Goal: Information Seeking & Learning: Learn about a topic

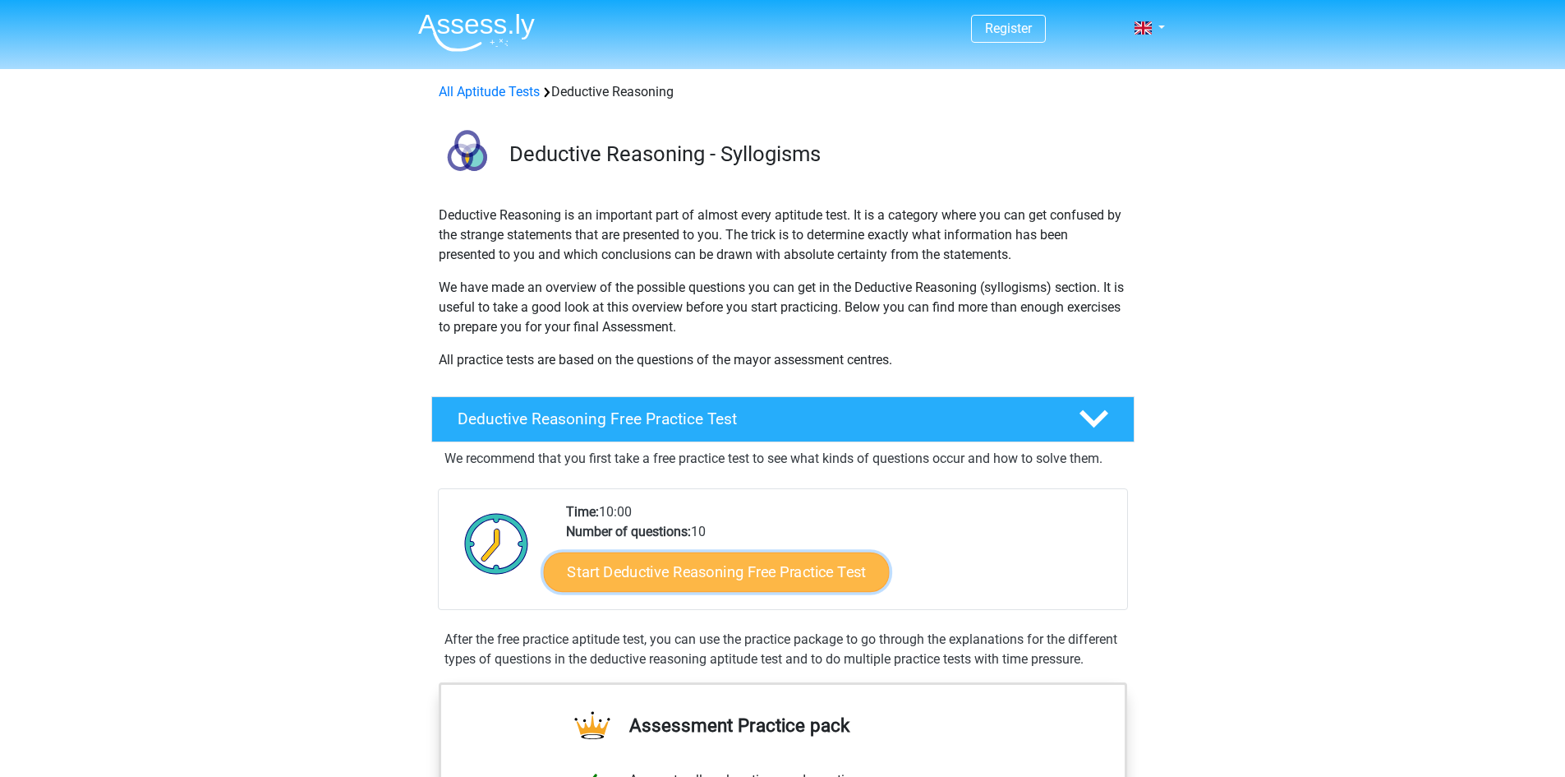
click at [735, 573] on link "Start Deductive Reasoning Free Practice Test" at bounding box center [716, 570] width 346 height 39
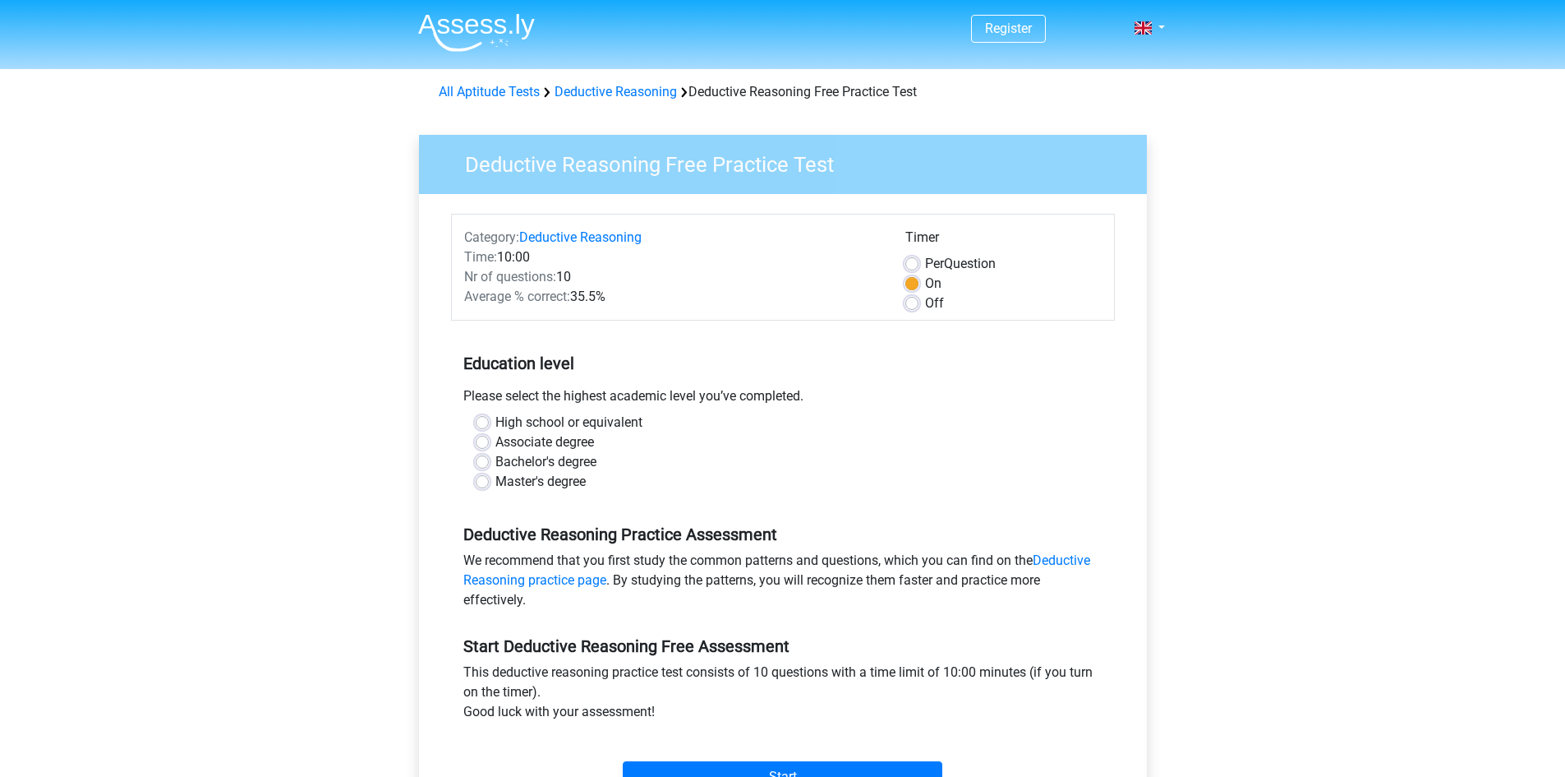
click at [496, 466] on label "Bachelor's degree" at bounding box center [546, 462] width 101 height 20
click at [482, 466] on input "Bachelor's degree" at bounding box center [482, 460] width 13 height 16
radio input "true"
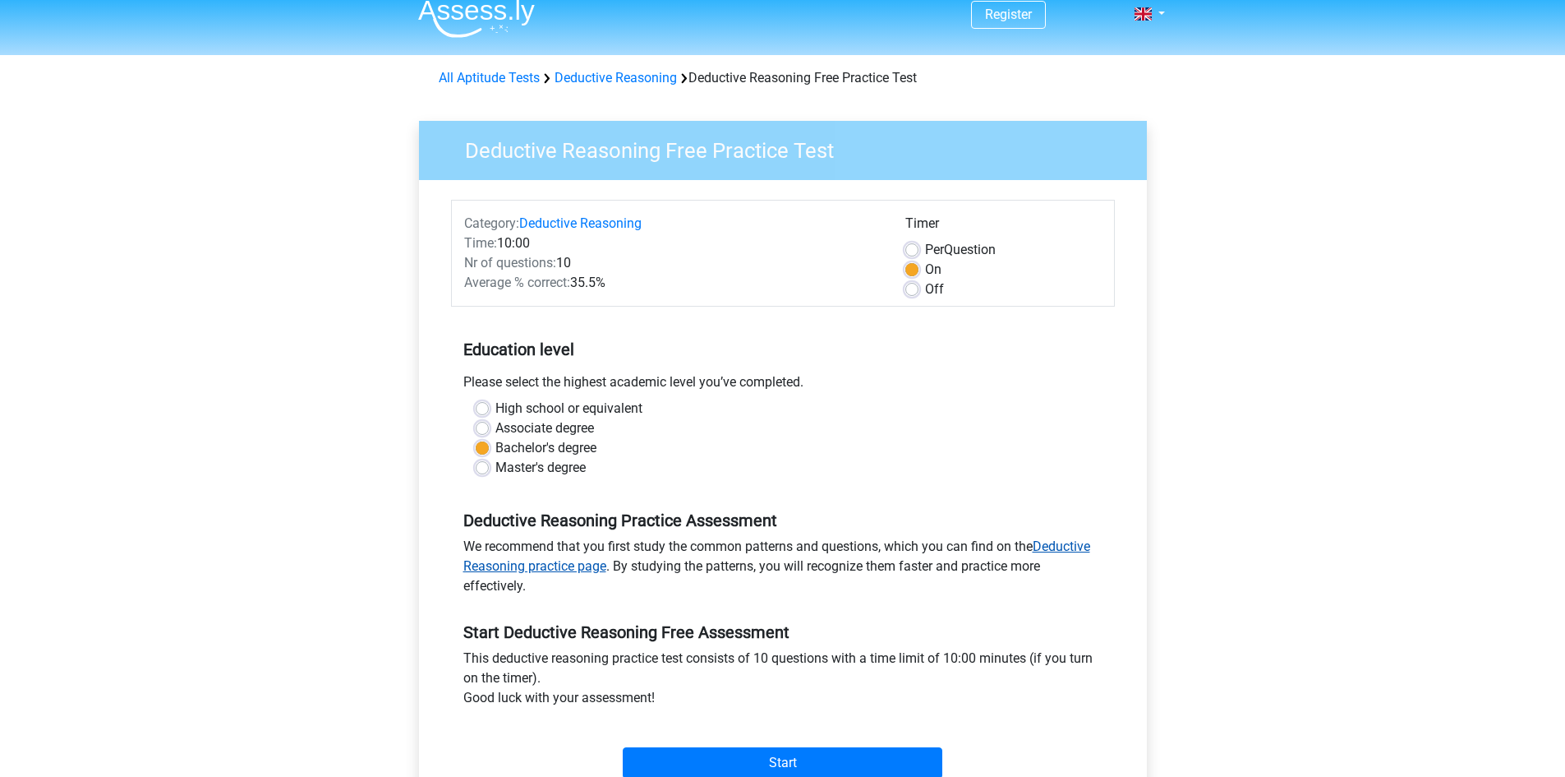
click at [1069, 543] on link "Deductive Reasoning practice page" at bounding box center [776, 555] width 627 height 35
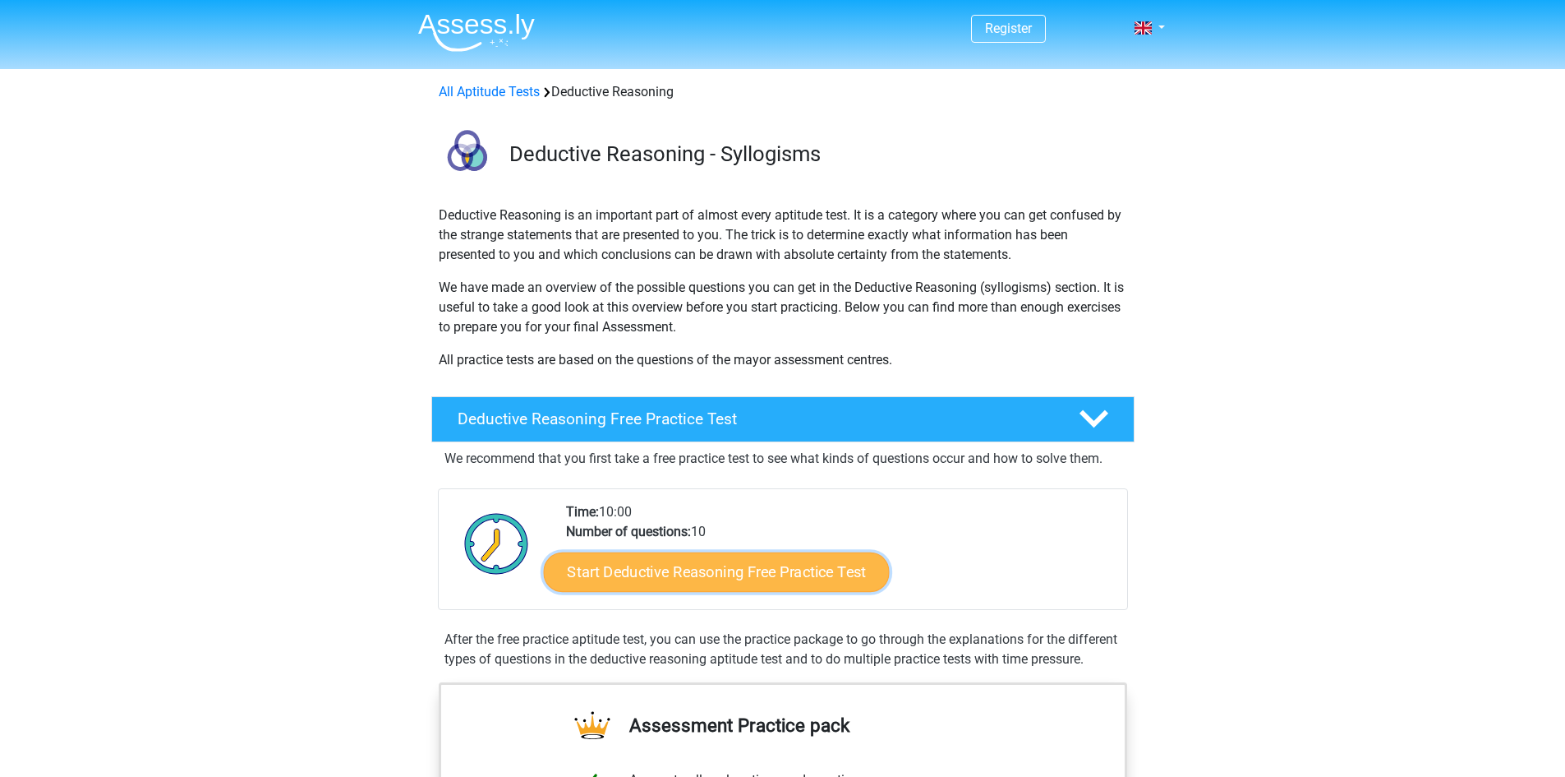
click at [828, 574] on link "Start Deductive Reasoning Free Practice Test" at bounding box center [716, 570] width 346 height 39
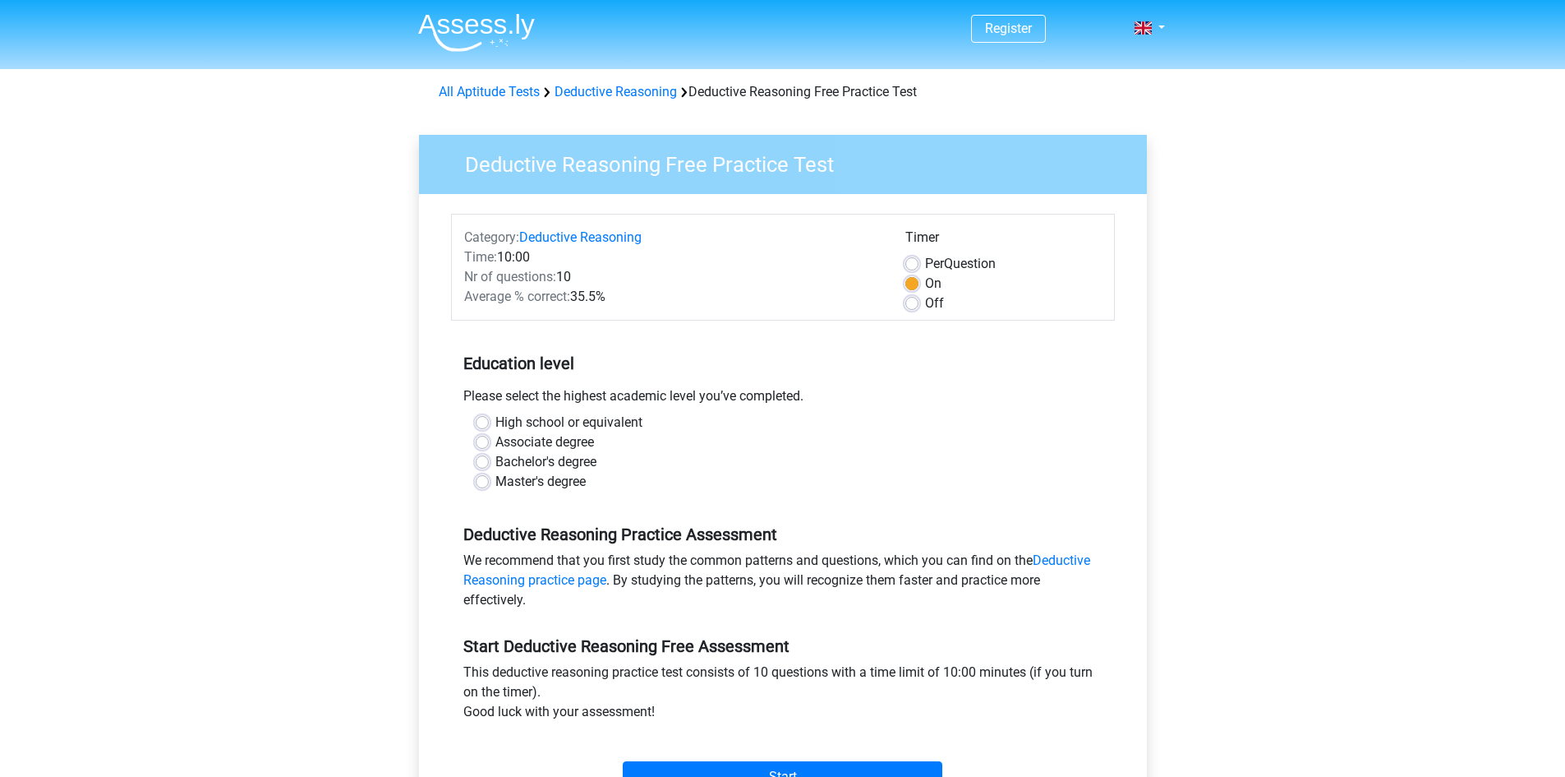
click at [496, 462] on label "Bachelor's degree" at bounding box center [546, 462] width 101 height 20
click at [482, 462] on input "Bachelor's degree" at bounding box center [482, 460] width 13 height 16
radio input "true"
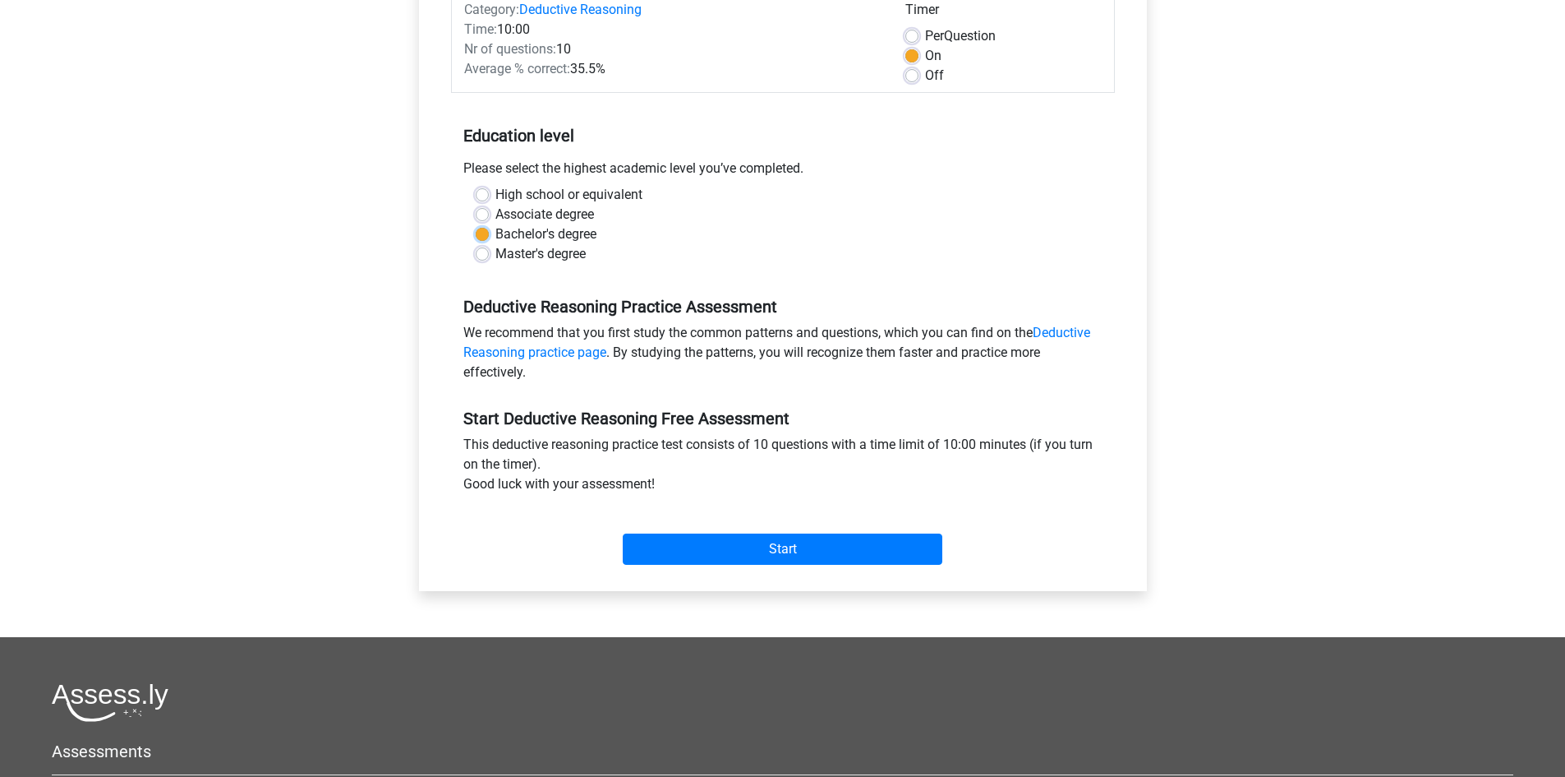
scroll to position [210, 0]
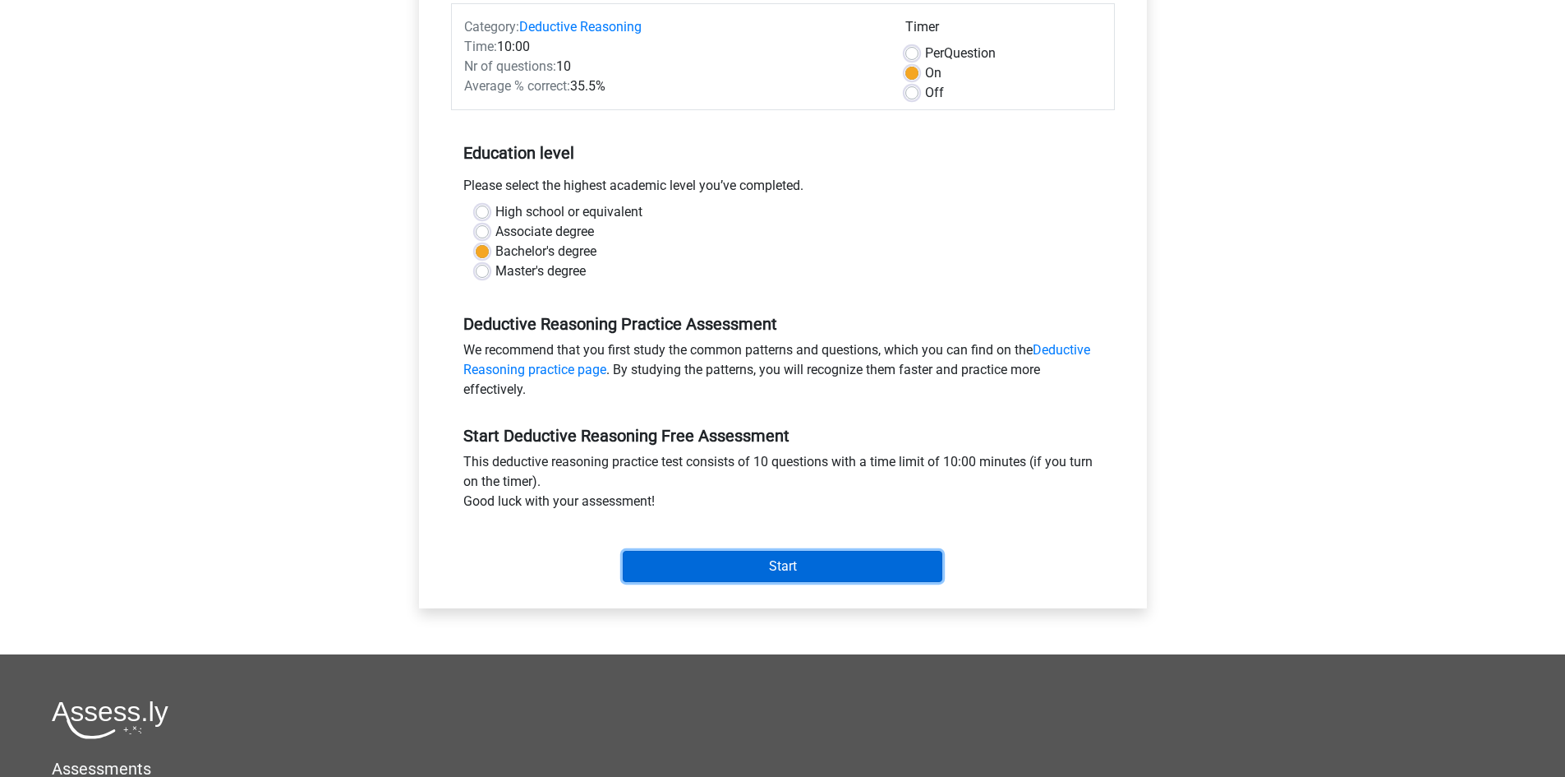
click at [791, 569] on input "Start" at bounding box center [783, 566] width 320 height 31
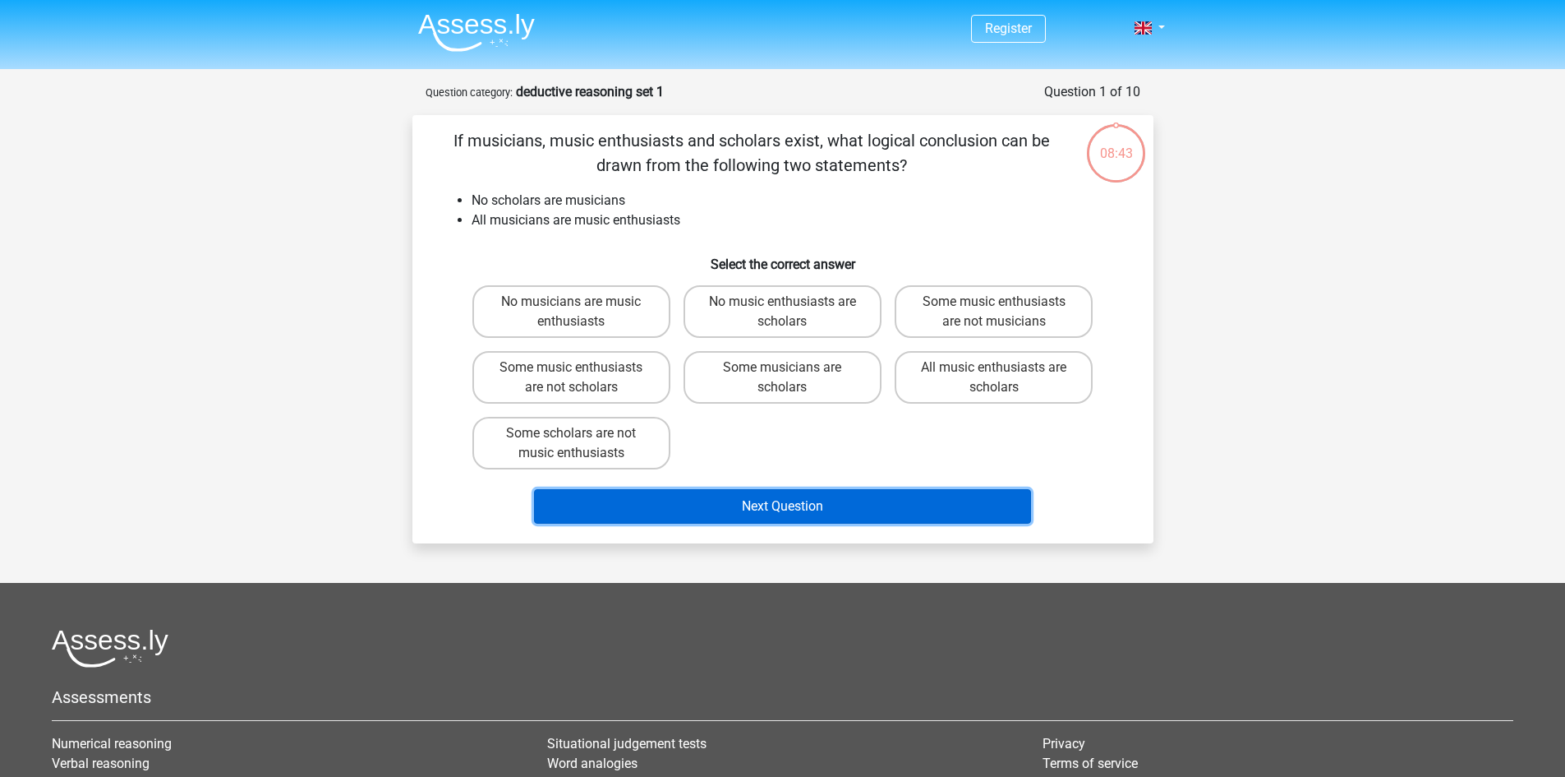
click at [826, 501] on button "Next Question" at bounding box center [782, 506] width 497 height 35
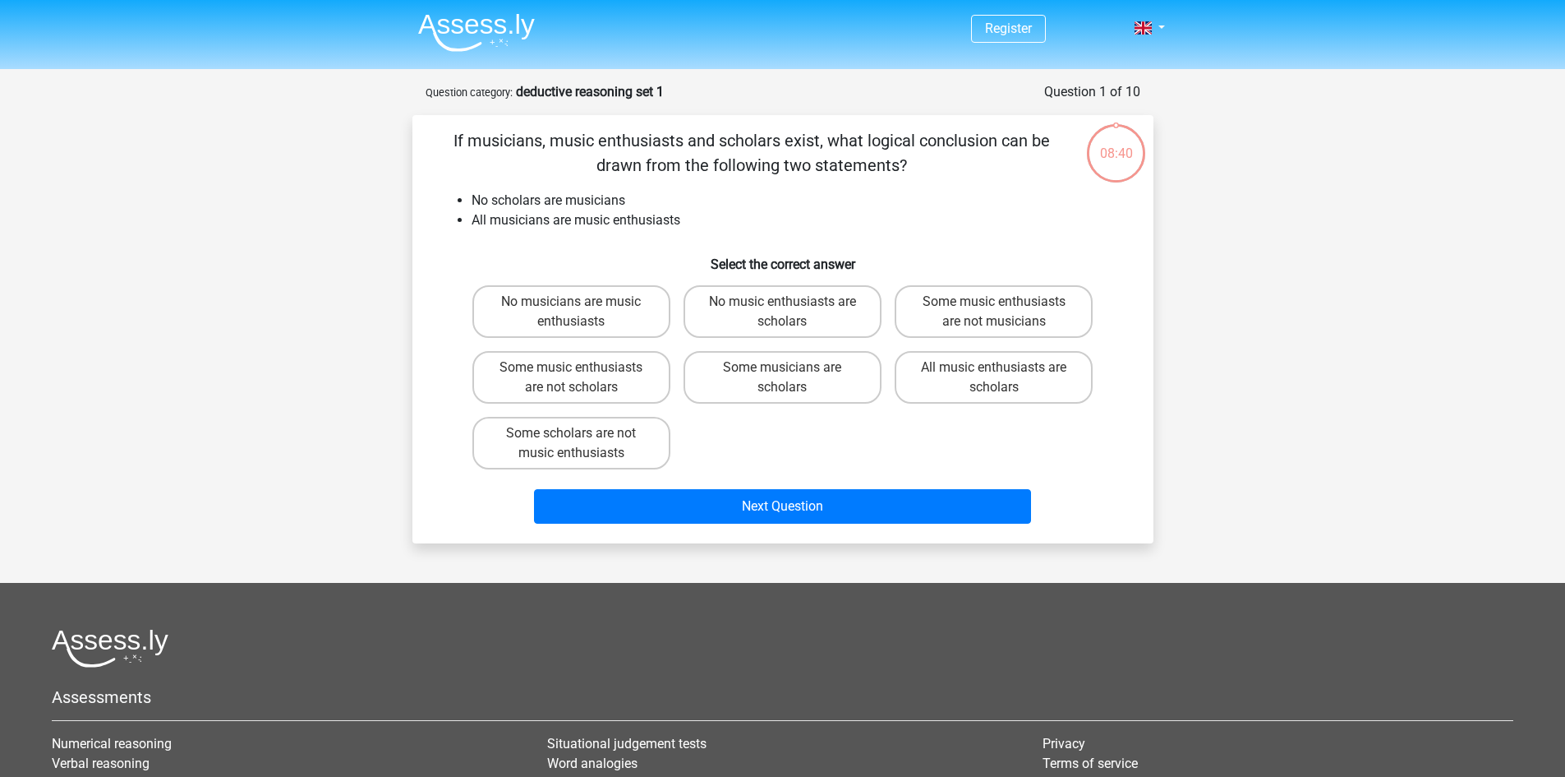
click at [1028, 239] on div "If musicians, music enthusiasts and scholars exist, what logical conclusion can…" at bounding box center [783, 329] width 728 height 402
click at [1008, 315] on label "Some music enthusiasts are not musicians" at bounding box center [994, 311] width 198 height 53
click at [1005, 312] on input "Some music enthusiasts are not musicians" at bounding box center [999, 307] width 11 height 11
radio input "true"
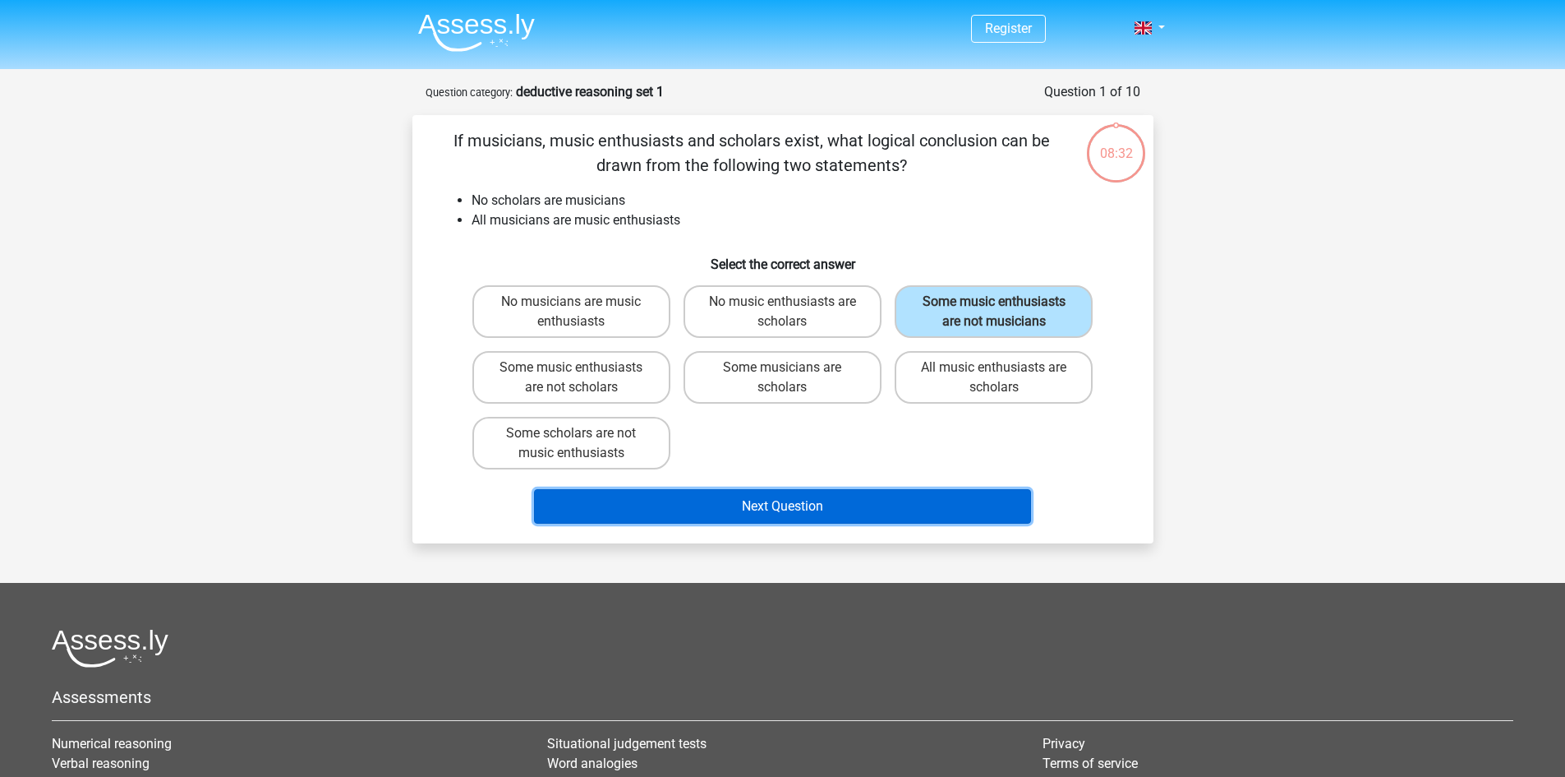
click at [831, 508] on button "Next Question" at bounding box center [782, 506] width 497 height 35
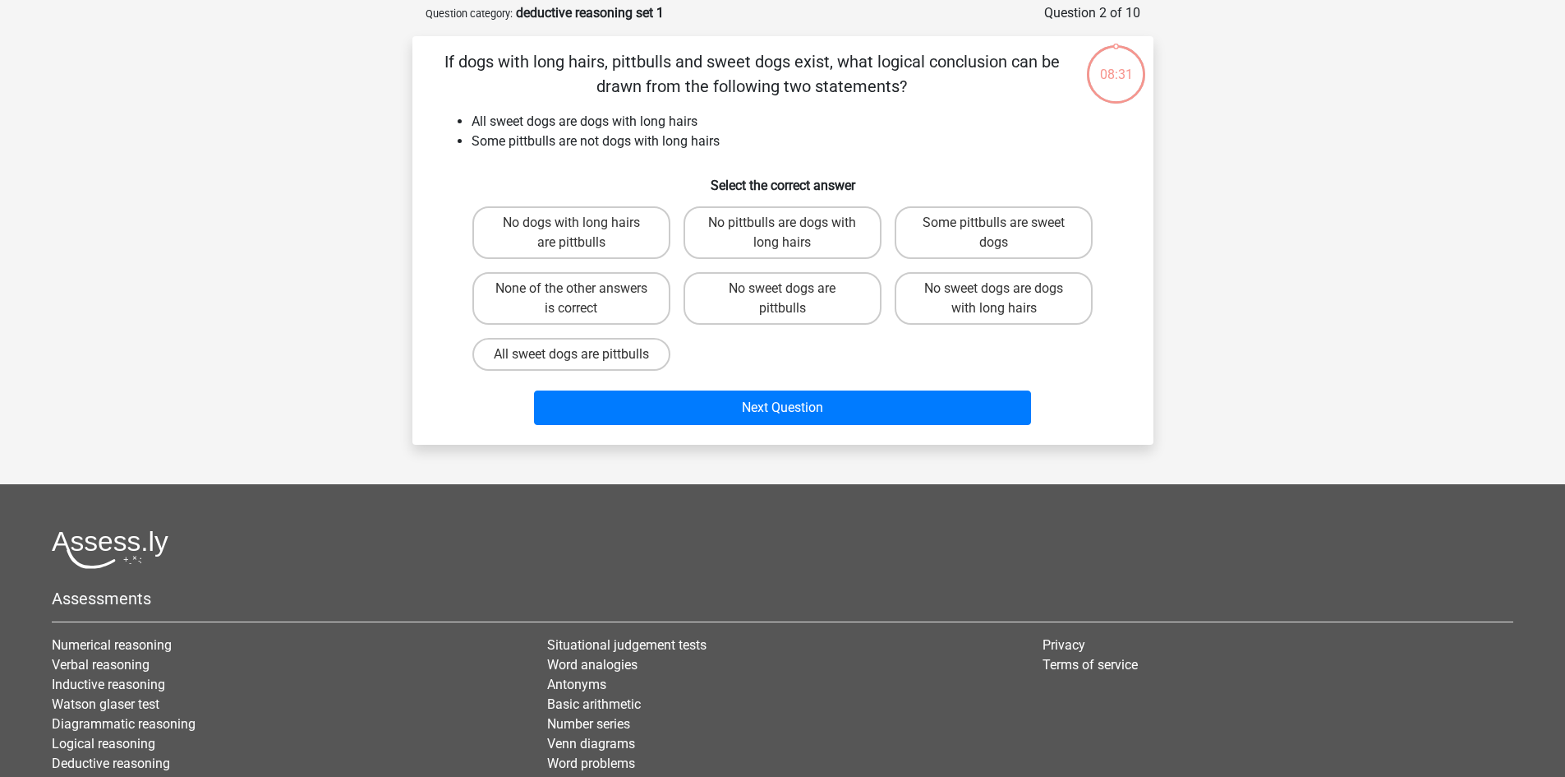
scroll to position [82, 0]
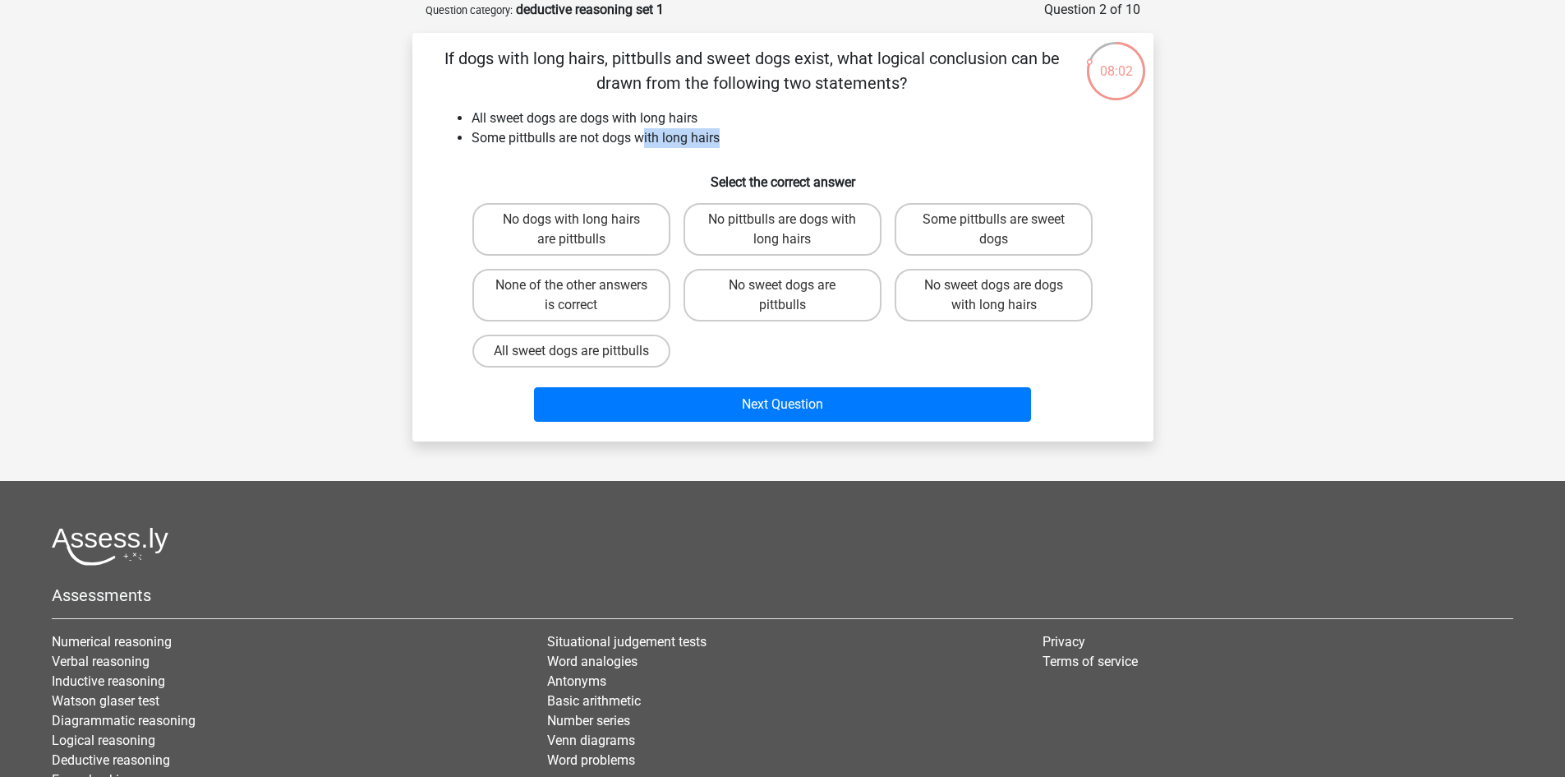
drag, startPoint x: 641, startPoint y: 137, endPoint x: 722, endPoint y: 148, distance: 81.2
click at [722, 148] on li "Some pittbulls are not dogs with long hairs" at bounding box center [800, 138] width 656 height 20
click at [609, 235] on label "No dogs with long hairs are pittbulls" at bounding box center [572, 229] width 198 height 53
click at [582, 230] on input "No dogs with long hairs are pittbulls" at bounding box center [576, 224] width 11 height 11
radio input "true"
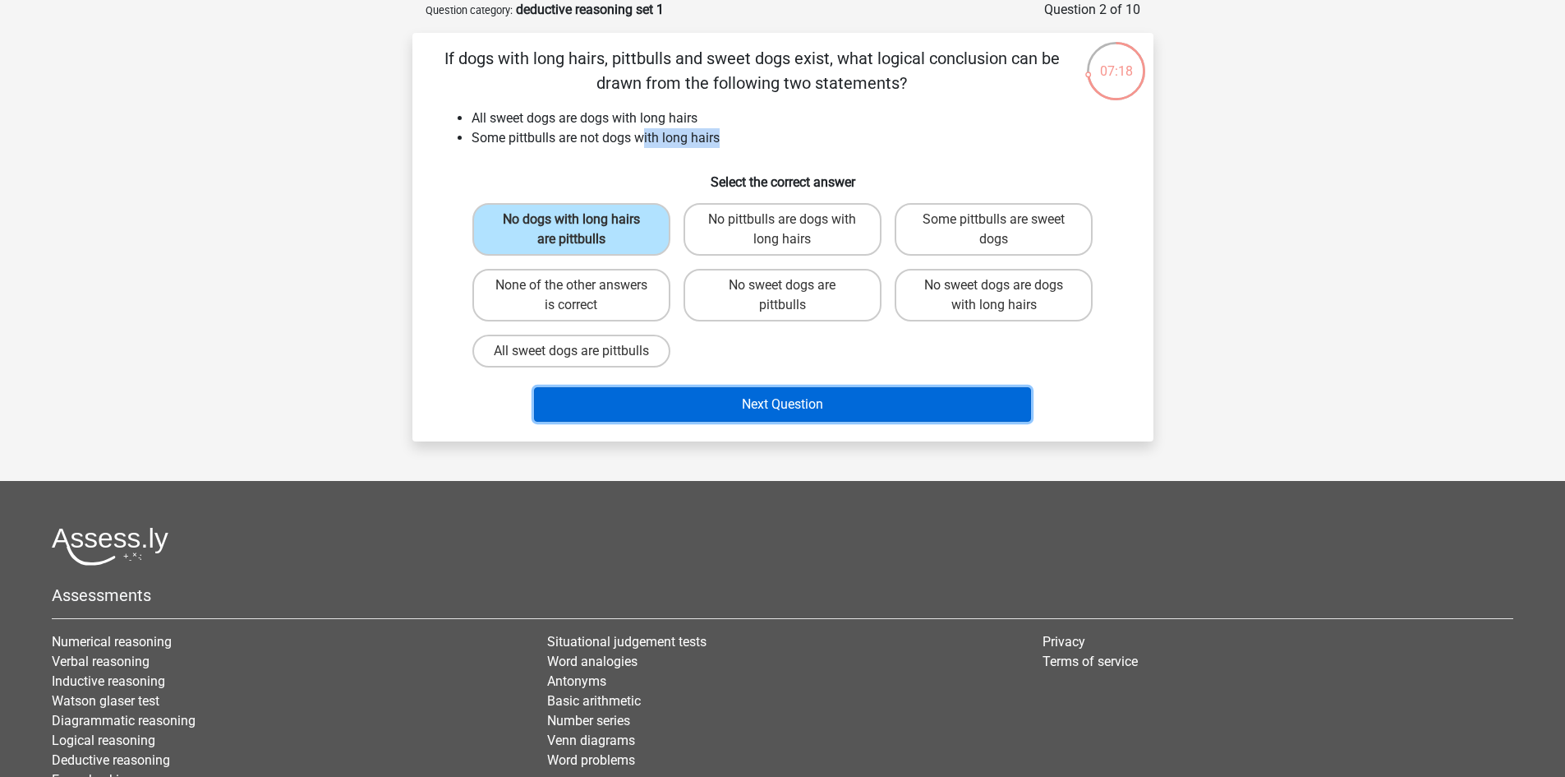
click at [817, 422] on button "Next Question" at bounding box center [782, 404] width 497 height 35
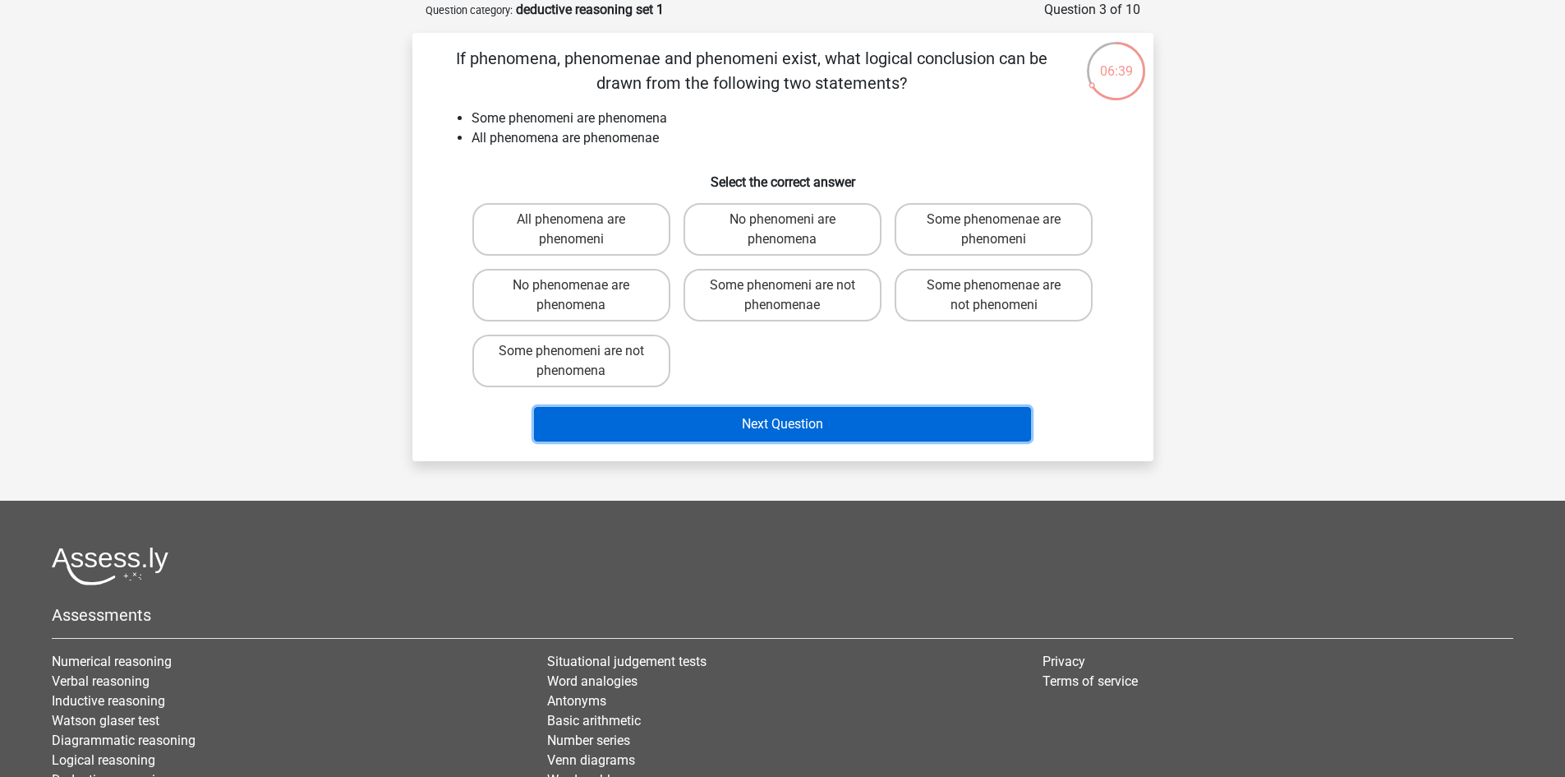
click at [799, 422] on button "Next Question" at bounding box center [782, 424] width 497 height 35
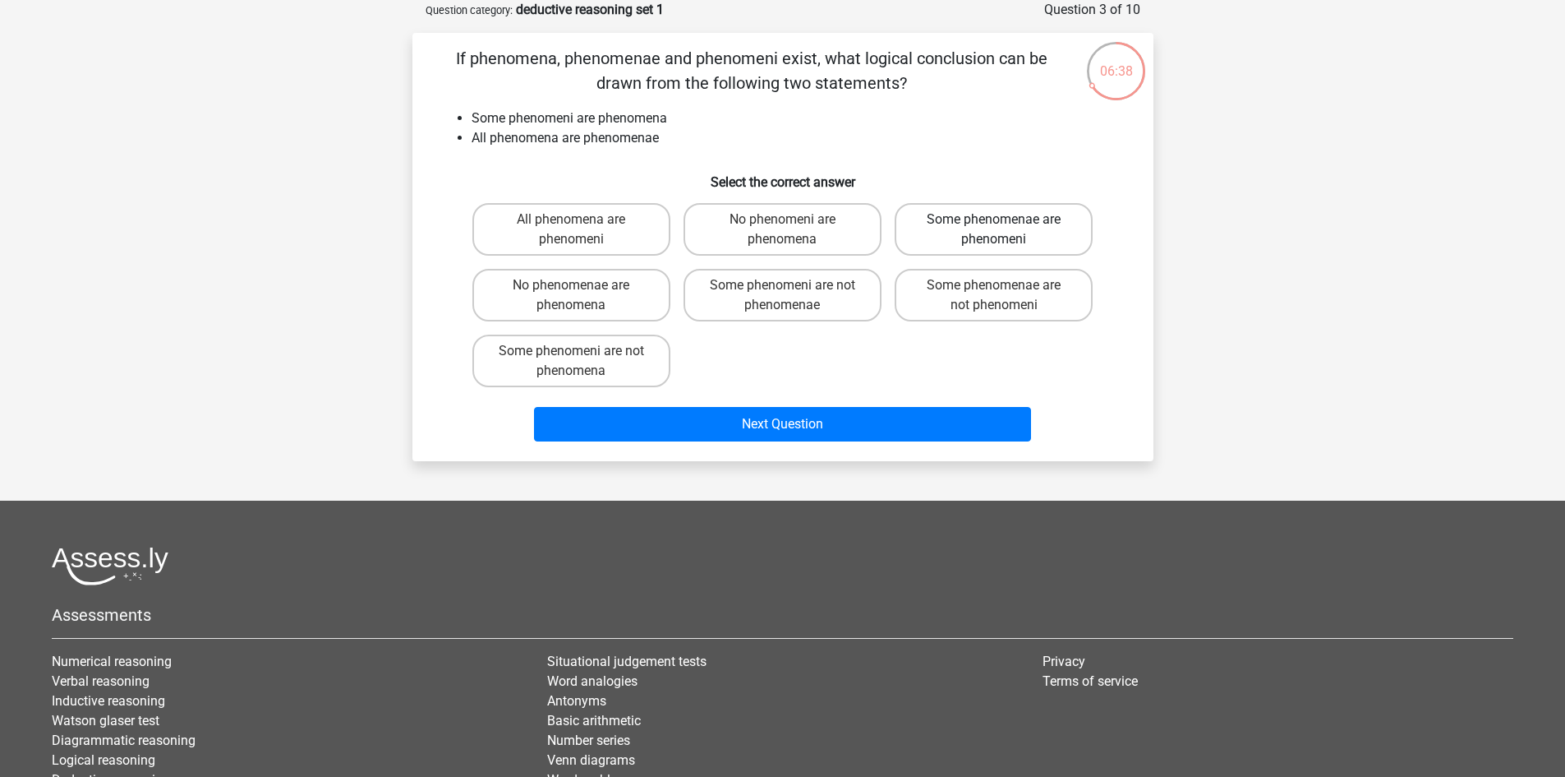
click at [1026, 228] on label "Some phenomenae are phenomeni" at bounding box center [994, 229] width 198 height 53
click at [1005, 228] on input "Some phenomenae are phenomeni" at bounding box center [999, 224] width 11 height 11
radio input "true"
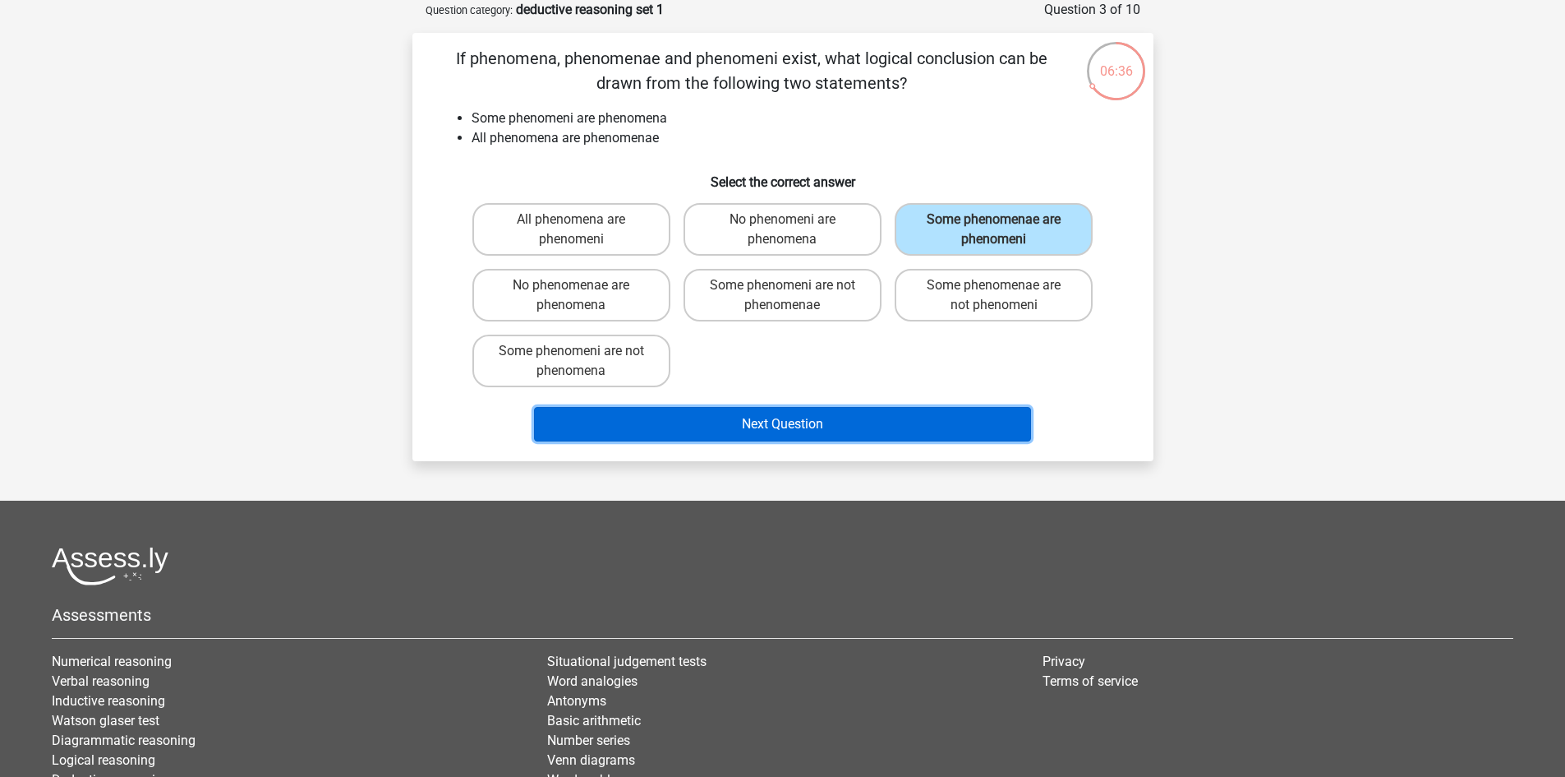
click at [822, 416] on button "Next Question" at bounding box center [782, 424] width 497 height 35
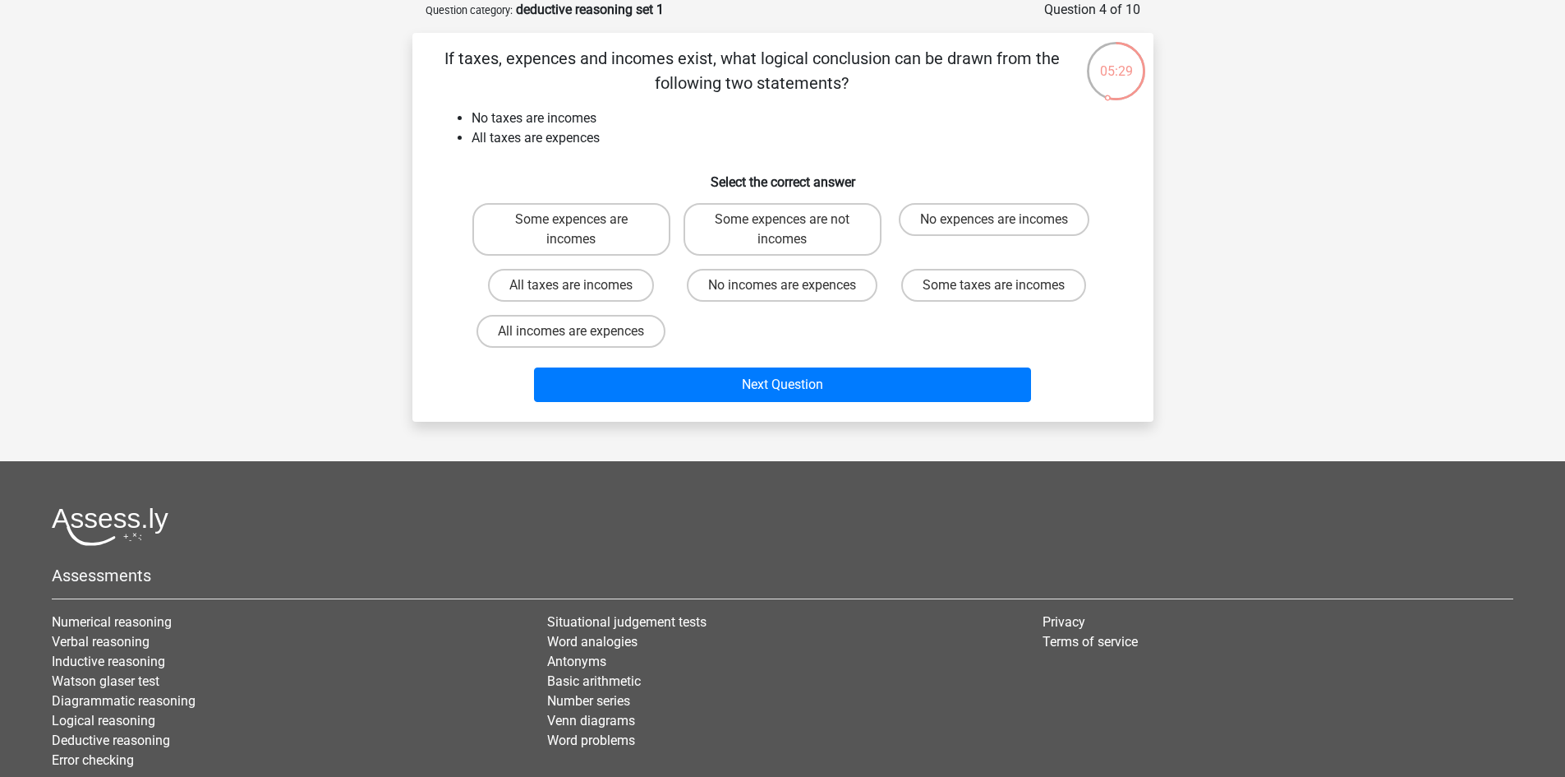
click at [998, 220] on input "No expences are incomes" at bounding box center [999, 224] width 11 height 11
radio input "true"
click at [832, 287] on label "No incomes are expences" at bounding box center [782, 285] width 191 height 33
click at [793, 287] on input "No incomes are expences" at bounding box center [787, 290] width 11 height 11
radio input "true"
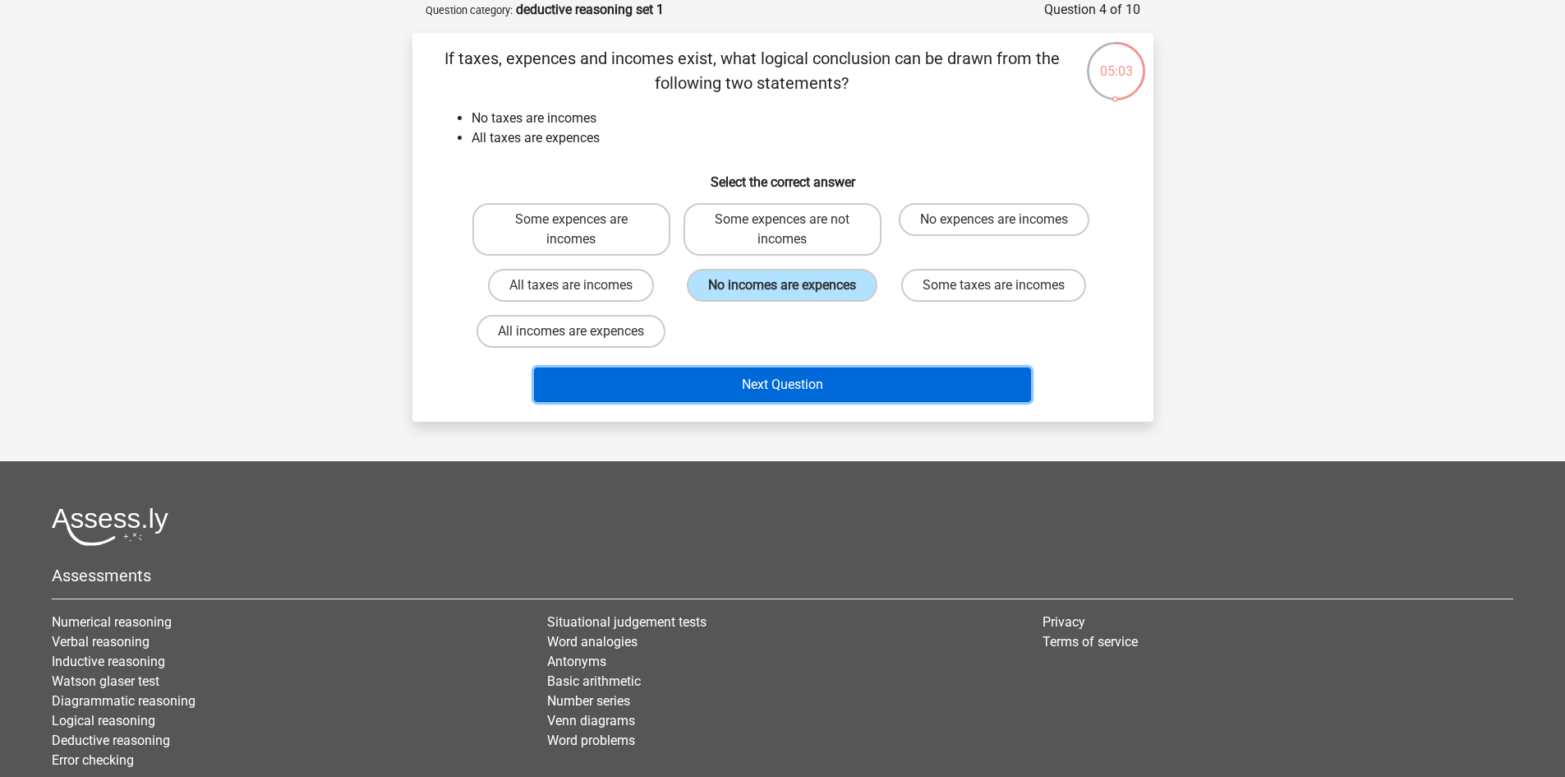
click at [816, 385] on button "Next Question" at bounding box center [782, 384] width 497 height 35
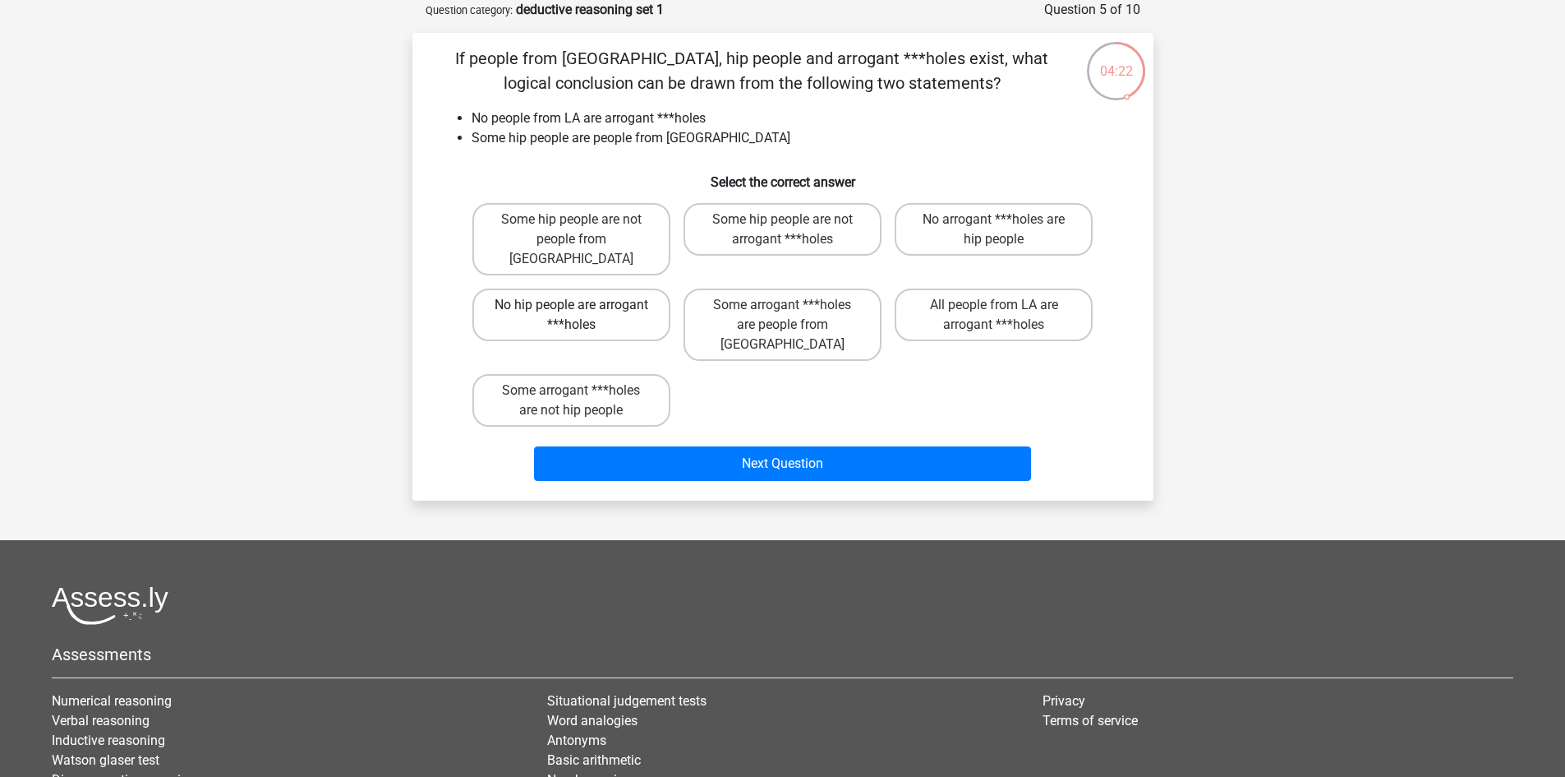
click at [606, 296] on label "No hip people are arrogant ***holes" at bounding box center [572, 314] width 198 height 53
click at [582, 305] on input "No hip people are arrogant ***holes" at bounding box center [576, 310] width 11 height 11
radio input "true"
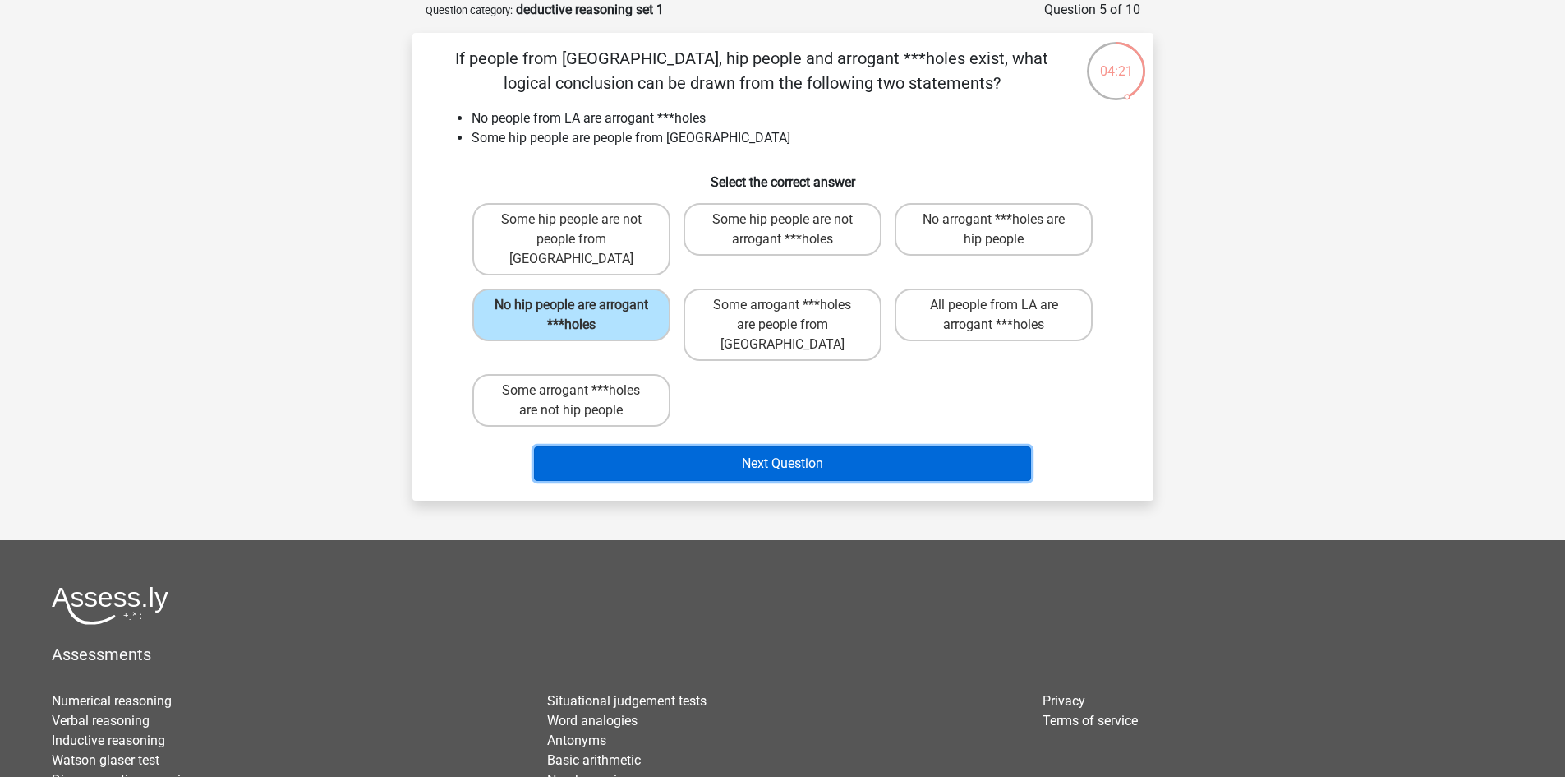
click at [790, 446] on button "Next Question" at bounding box center [782, 463] width 497 height 35
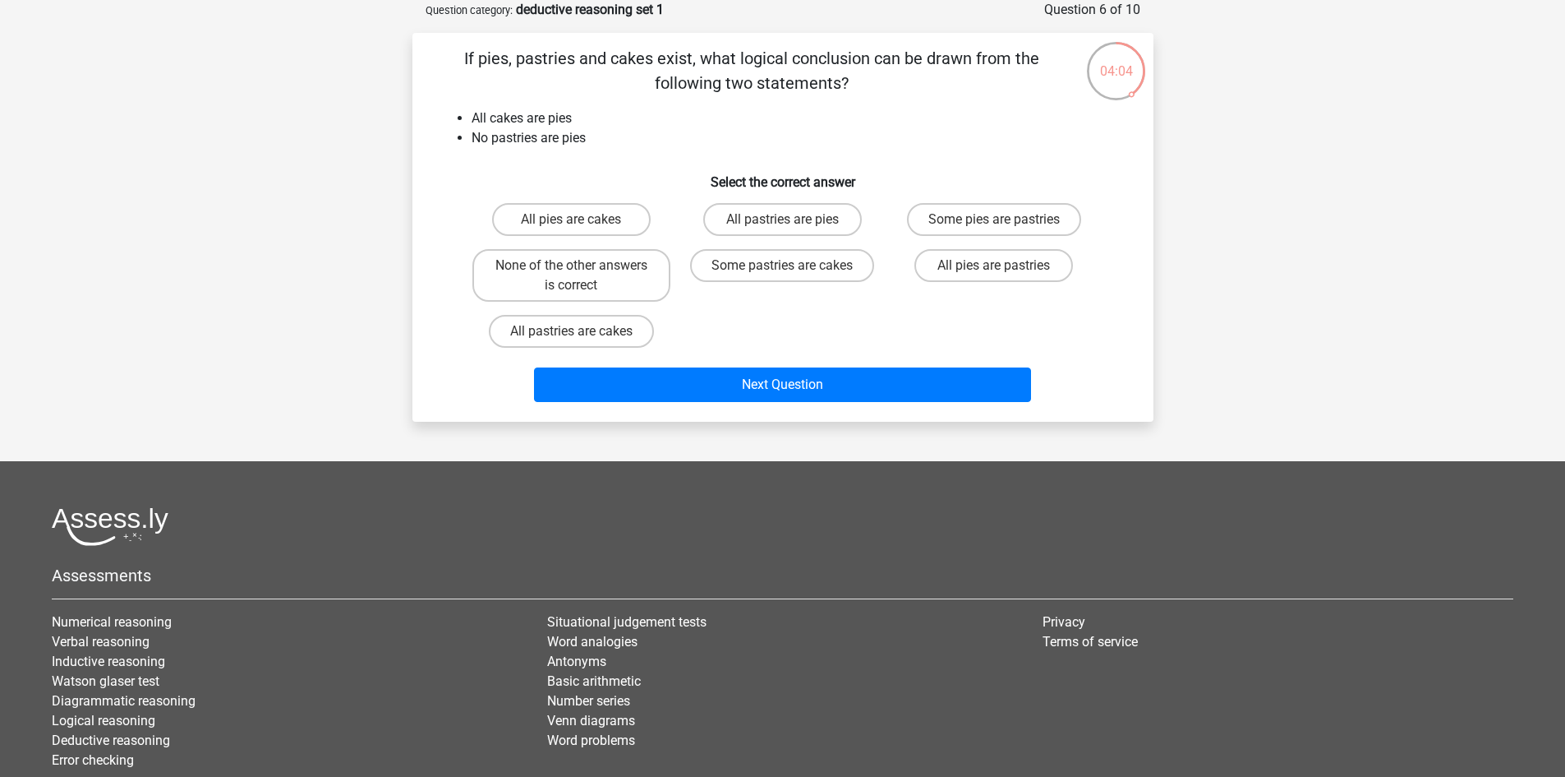
click at [536, 137] on li "No pastries are pies" at bounding box center [800, 138] width 656 height 20
click at [609, 276] on label "None of the other answers is correct" at bounding box center [572, 275] width 198 height 53
click at [582, 276] on input "None of the other answers is correct" at bounding box center [576, 270] width 11 height 11
radio input "true"
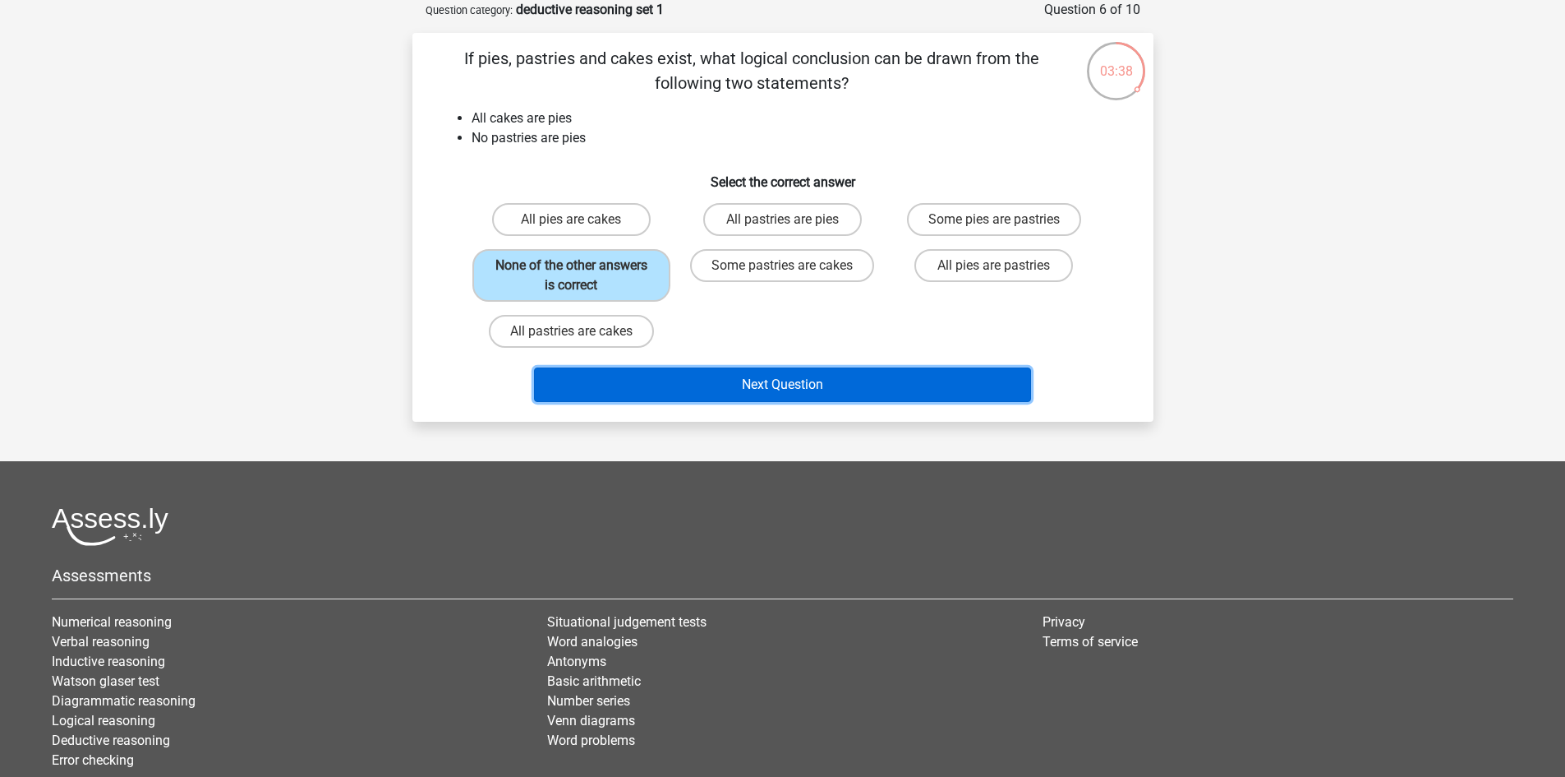
click at [808, 388] on button "Next Question" at bounding box center [782, 384] width 497 height 35
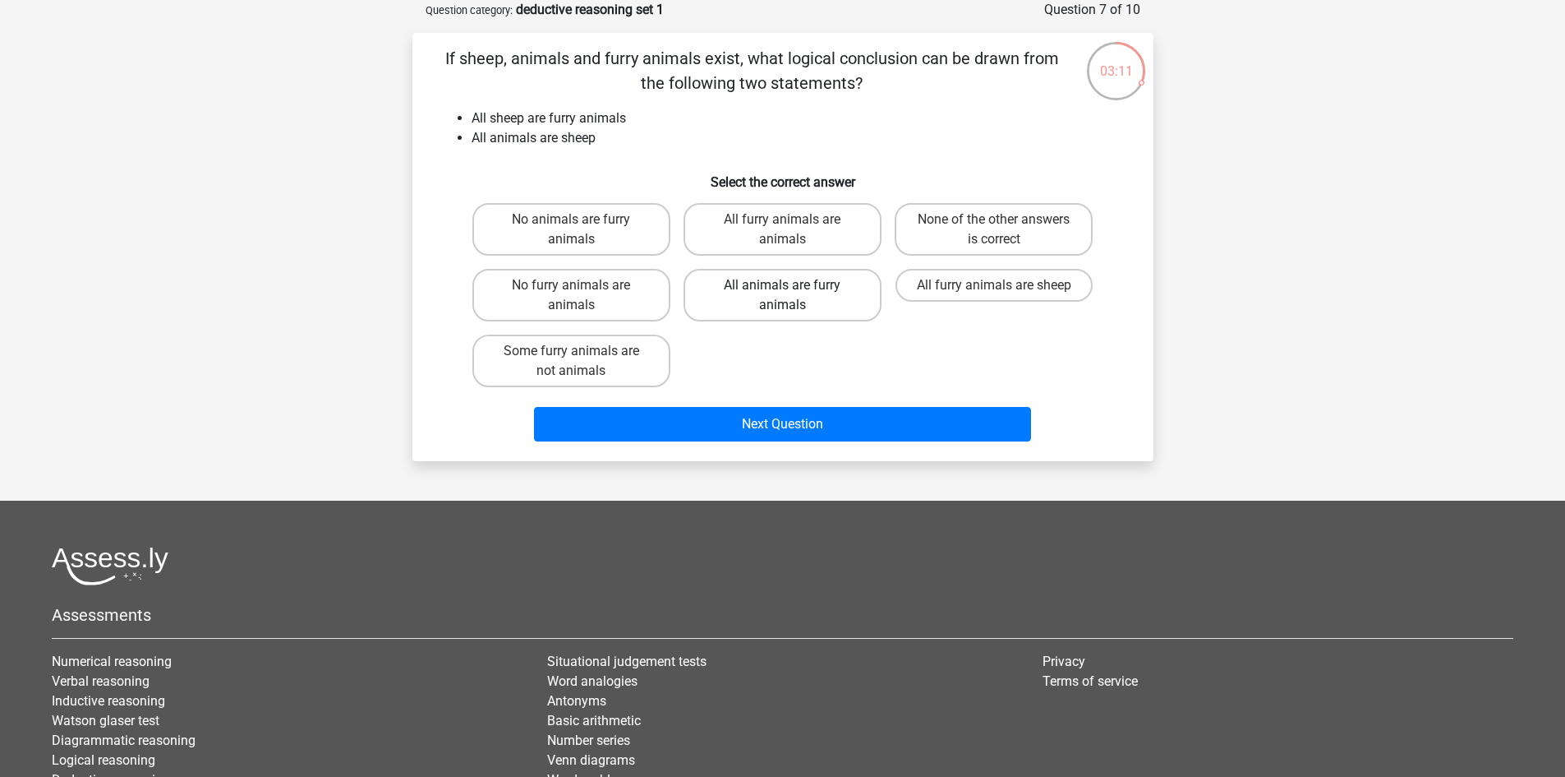
click at [808, 294] on label "All animals are furry animals" at bounding box center [783, 295] width 198 height 53
click at [793, 294] on input "All animals are furry animals" at bounding box center [787, 290] width 11 height 11
radio input "true"
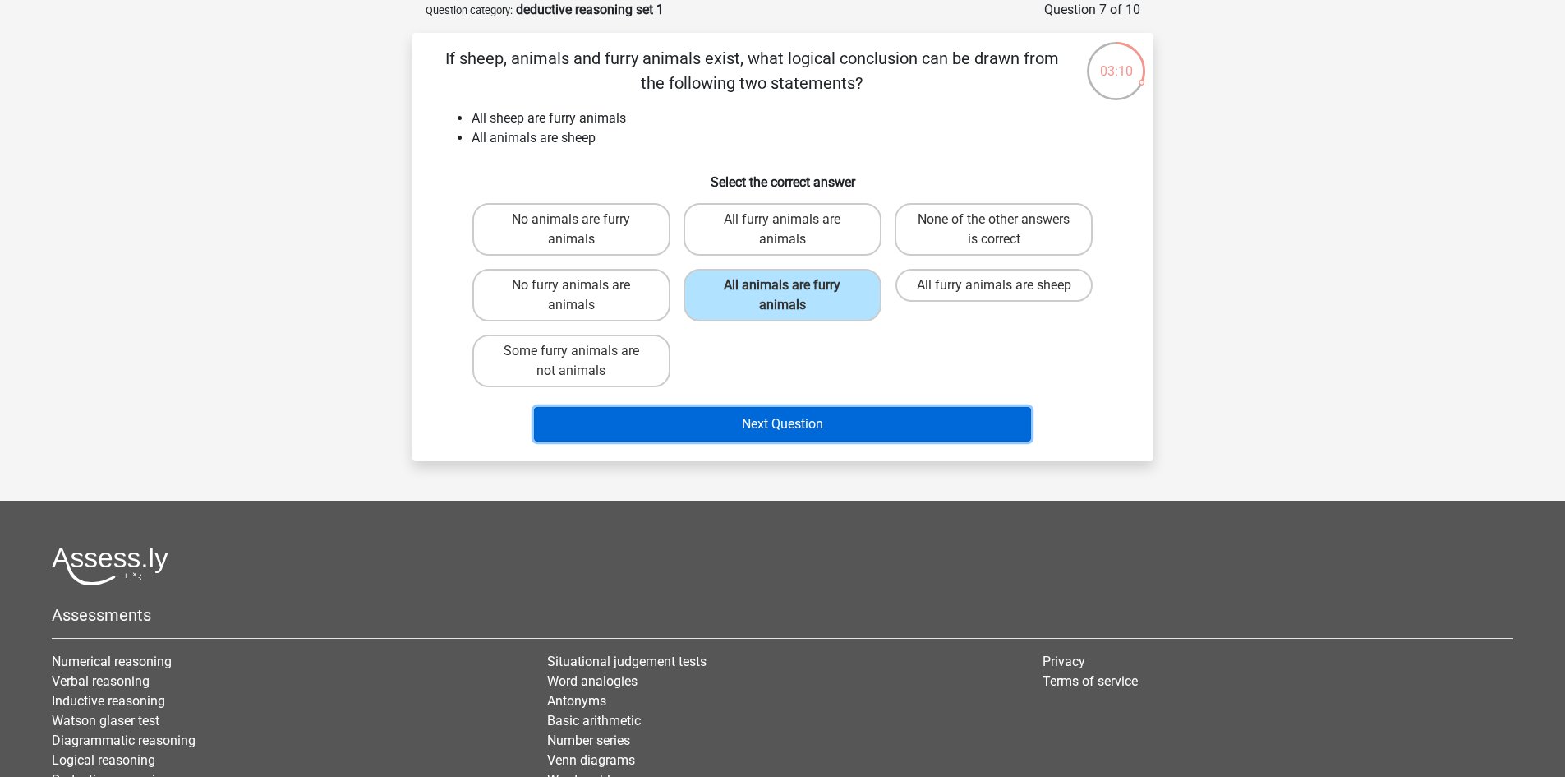
click at [805, 424] on button "Next Question" at bounding box center [782, 424] width 497 height 35
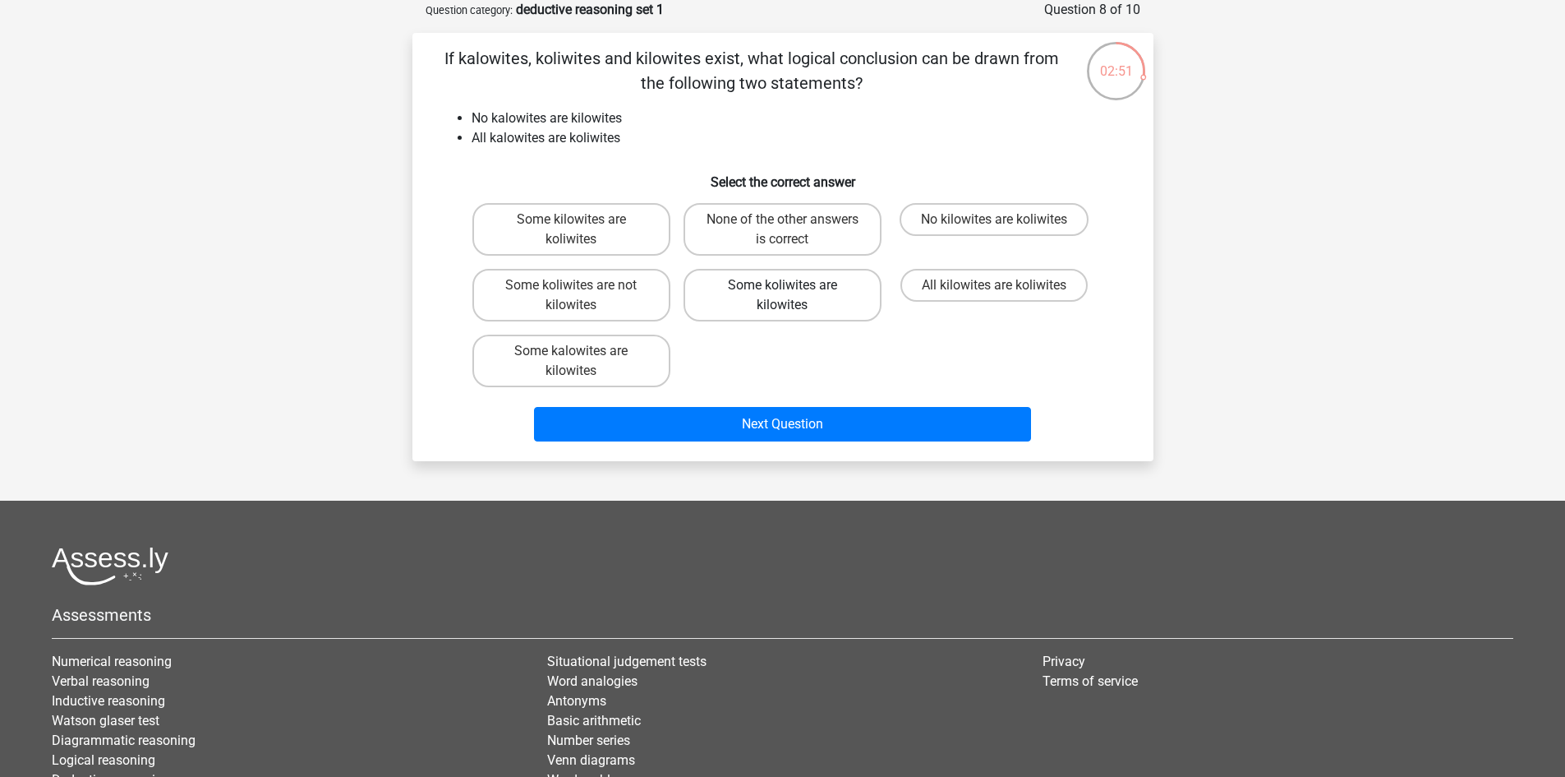
click at [781, 291] on label "Some koliwites are kilowites" at bounding box center [783, 295] width 198 height 53
click at [782, 291] on input "Some koliwites are kilowites" at bounding box center [787, 290] width 11 height 11
radio input "true"
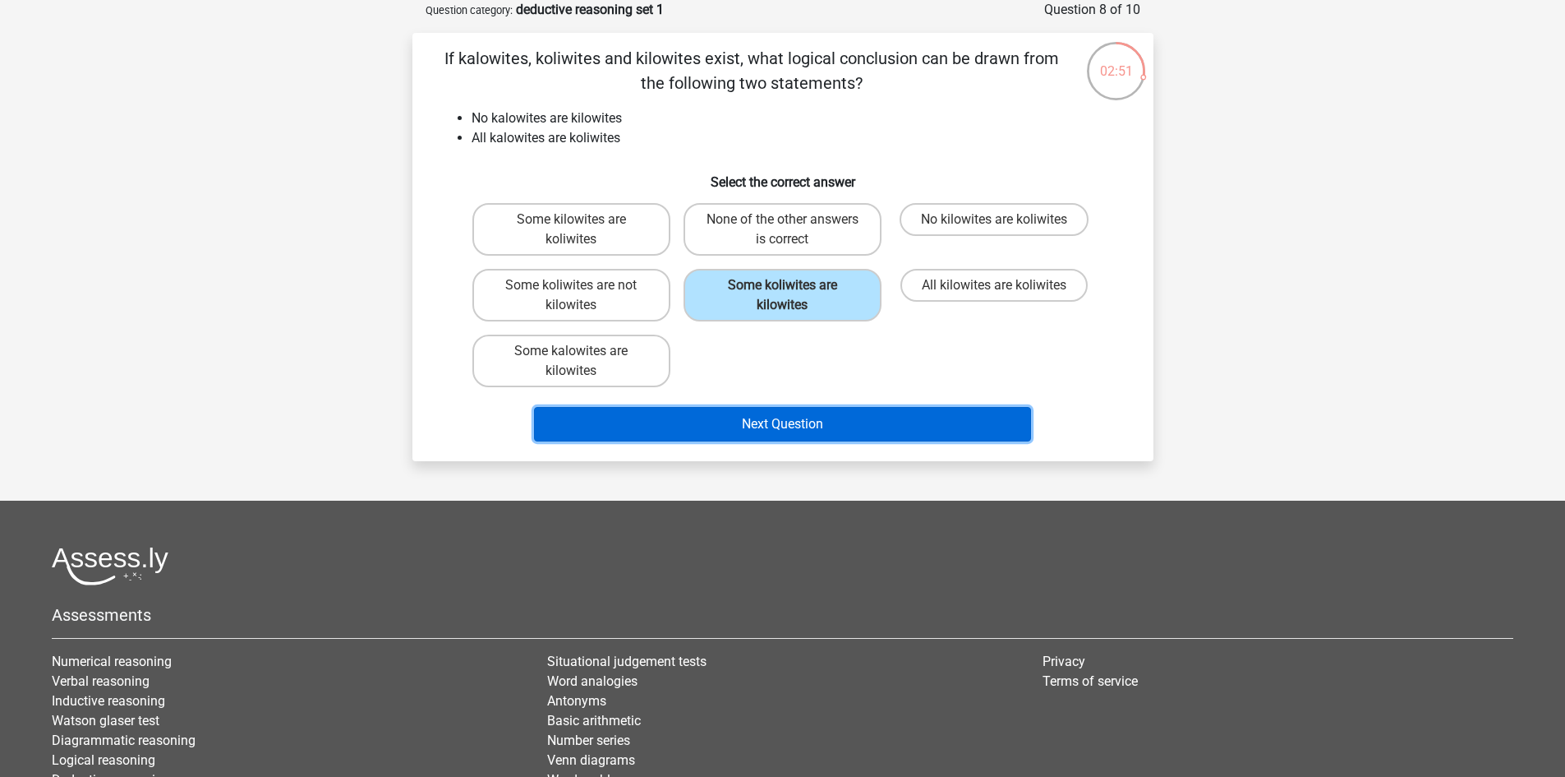
click at [788, 422] on button "Next Question" at bounding box center [782, 424] width 497 height 35
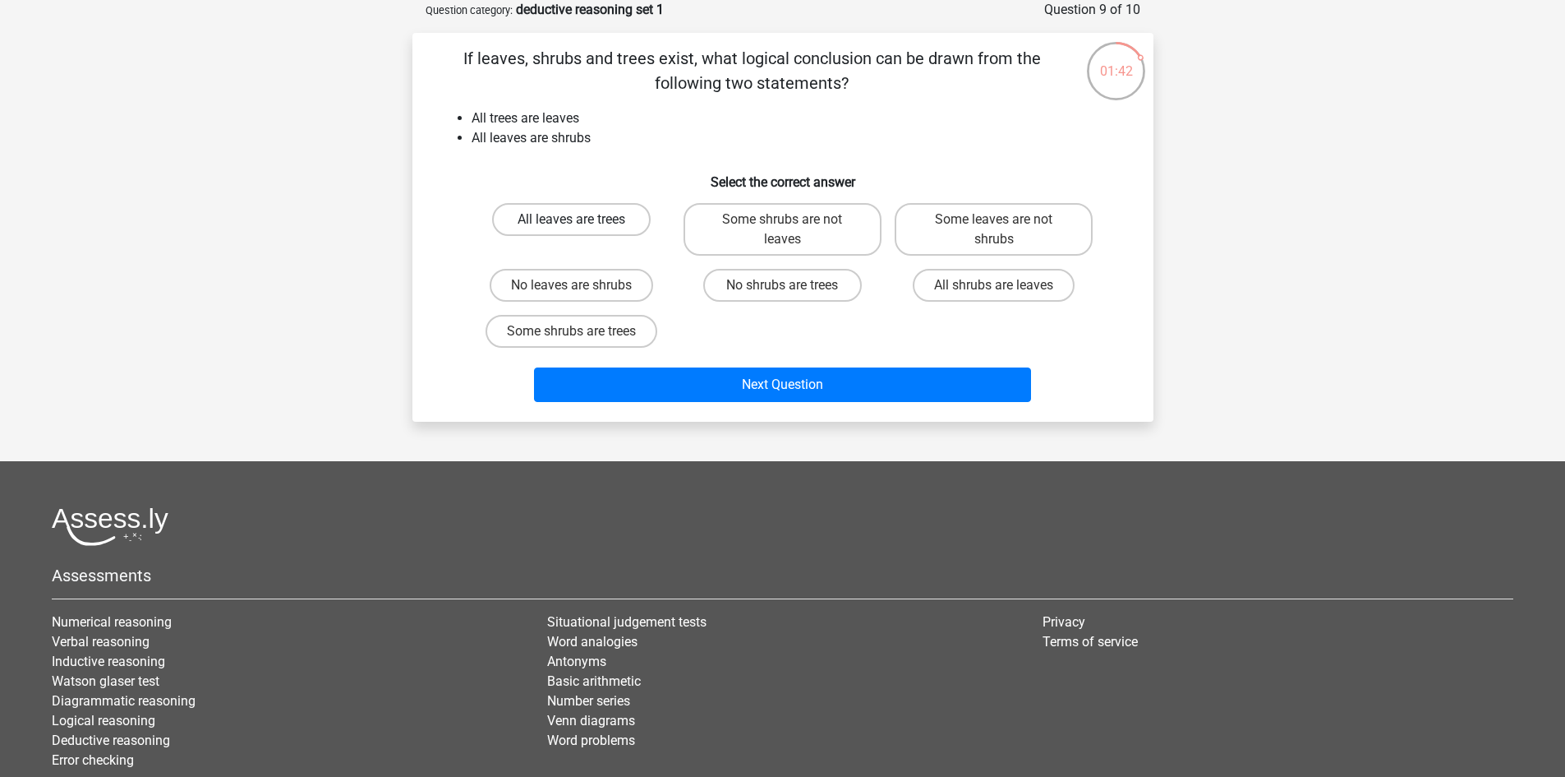
click at [600, 224] on label "All leaves are trees" at bounding box center [571, 219] width 159 height 33
click at [582, 224] on input "All leaves are trees" at bounding box center [576, 224] width 11 height 11
radio input "true"
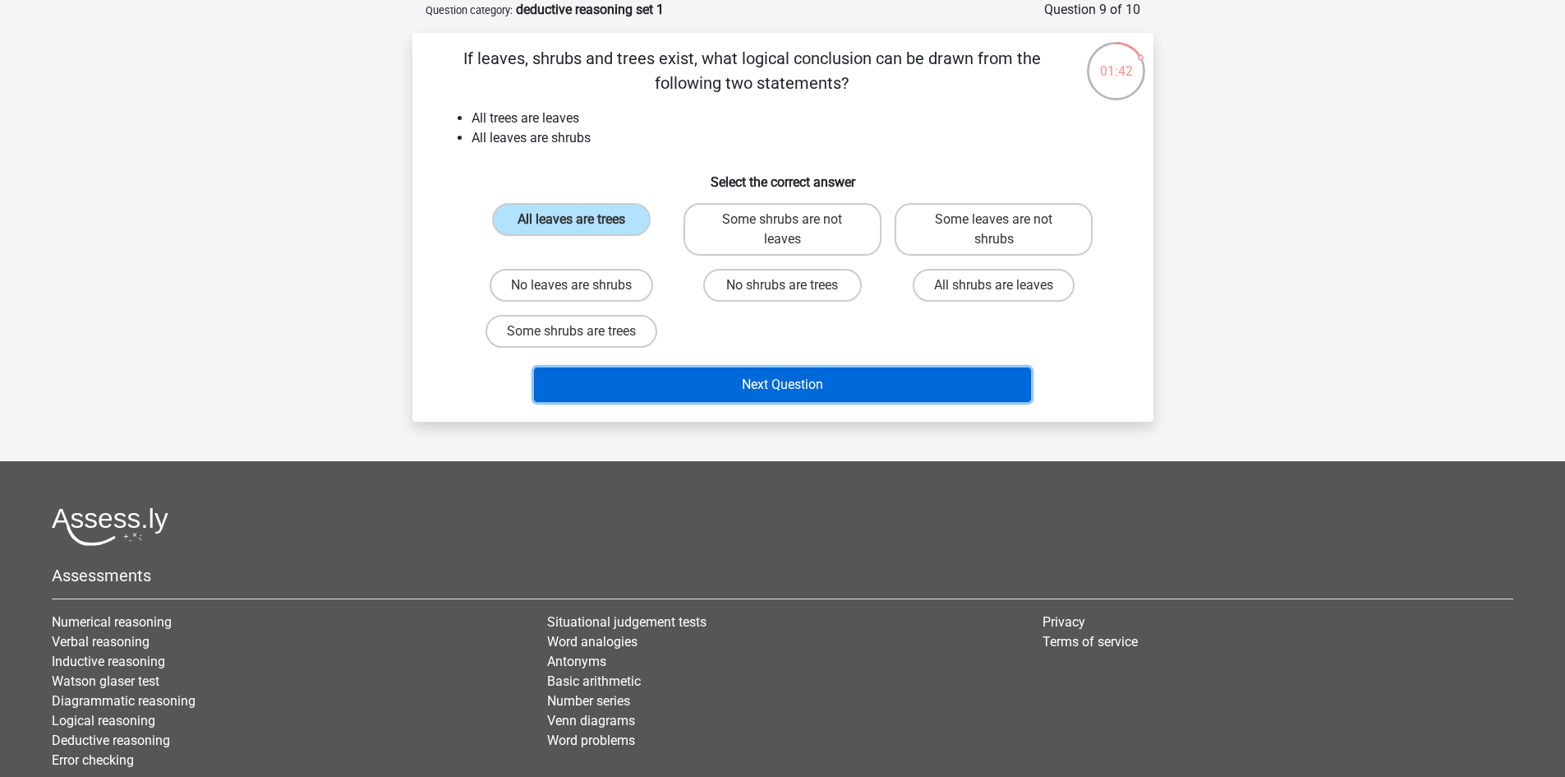
click at [796, 388] on button "Next Question" at bounding box center [782, 384] width 497 height 35
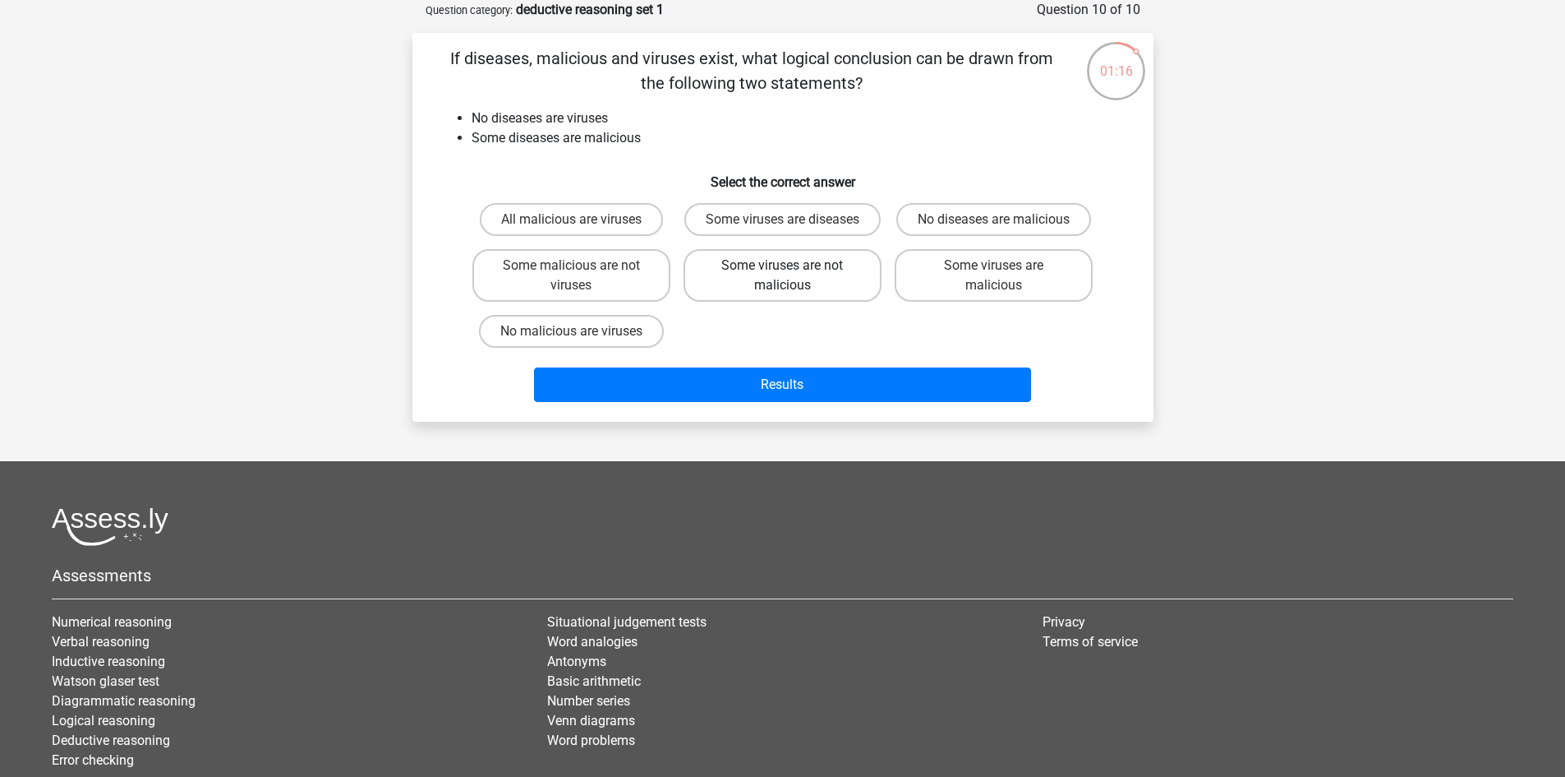
click at [819, 299] on label "Some viruses are not malicious" at bounding box center [783, 275] width 198 height 53
click at [793, 276] on input "Some viruses are not malicious" at bounding box center [787, 270] width 11 height 11
radio input "true"
click at [809, 339] on div "All malicious are viruses Some viruses are diseases No diseases are malicious S…" at bounding box center [783, 275] width 634 height 158
drag, startPoint x: 1120, startPoint y: 353, endPoint x: 1117, endPoint y: 274, distance: 78.1
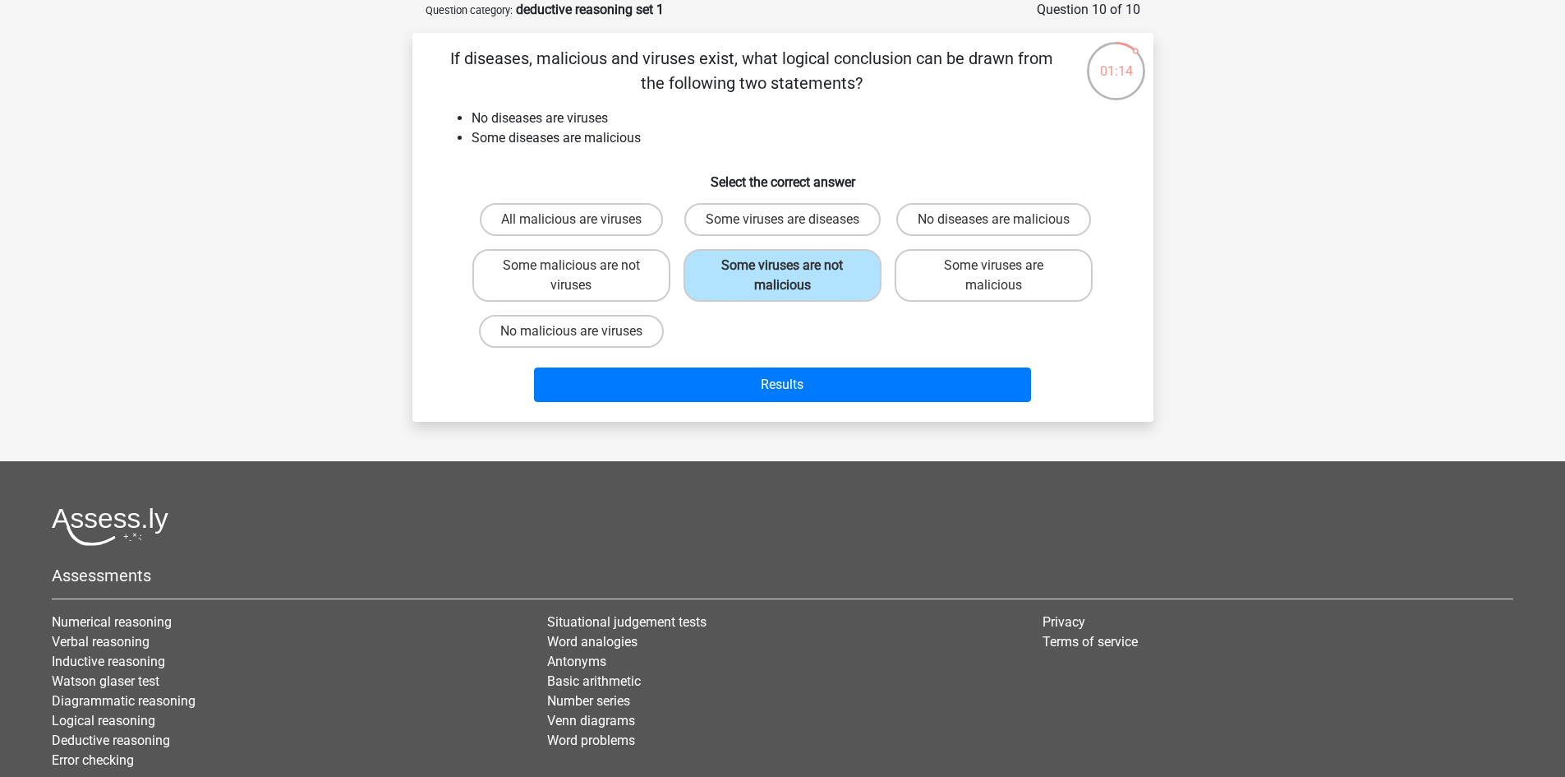
click at [1120, 352] on div "All malicious are viruses Some viruses are diseases No diseases are malicious S…" at bounding box center [783, 275] width 689 height 158
click at [1110, 248] on div "All malicious are viruses Some viruses are diseases No diseases are malicious S…" at bounding box center [783, 275] width 689 height 158
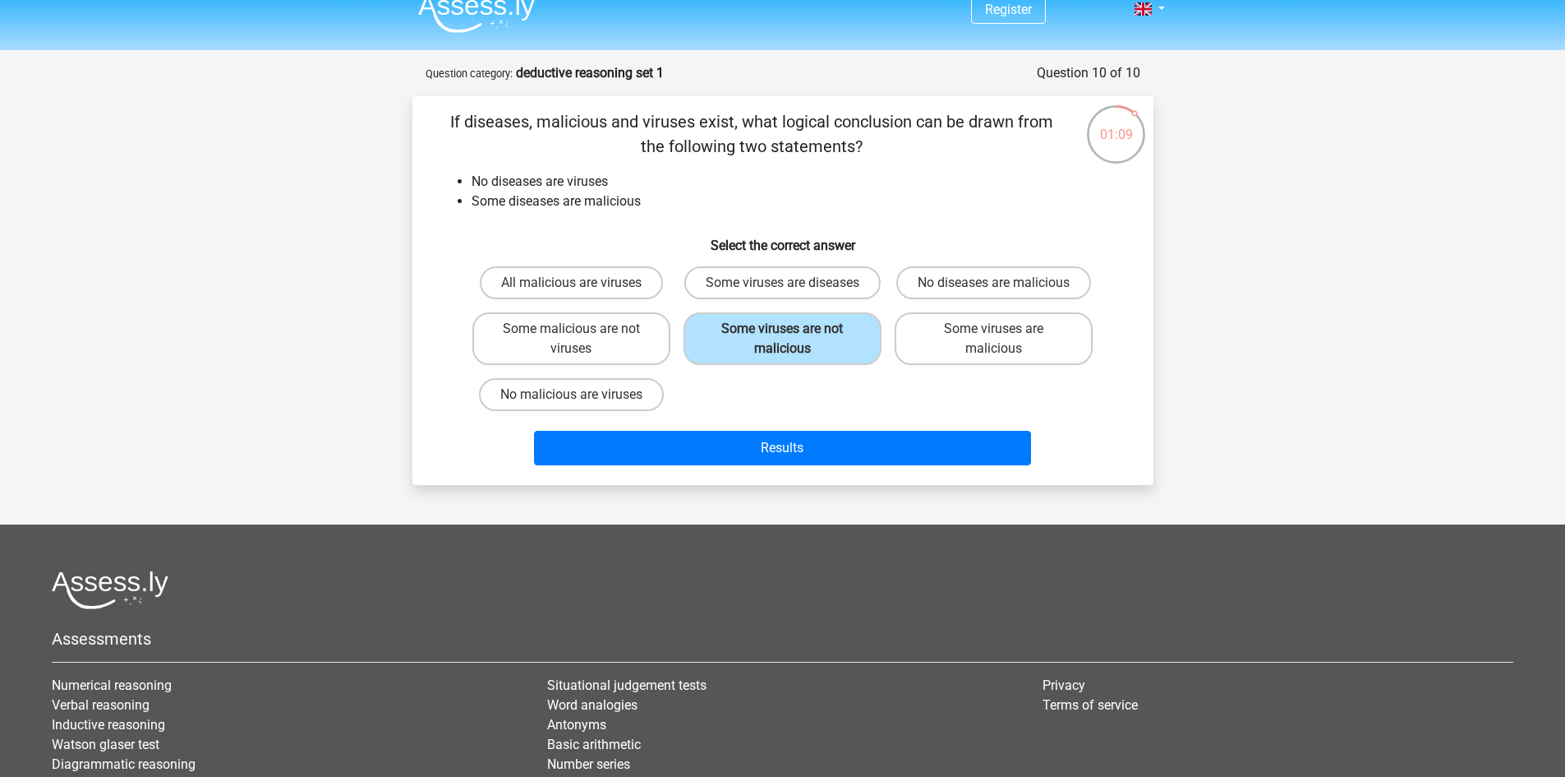
scroll to position [16, 0]
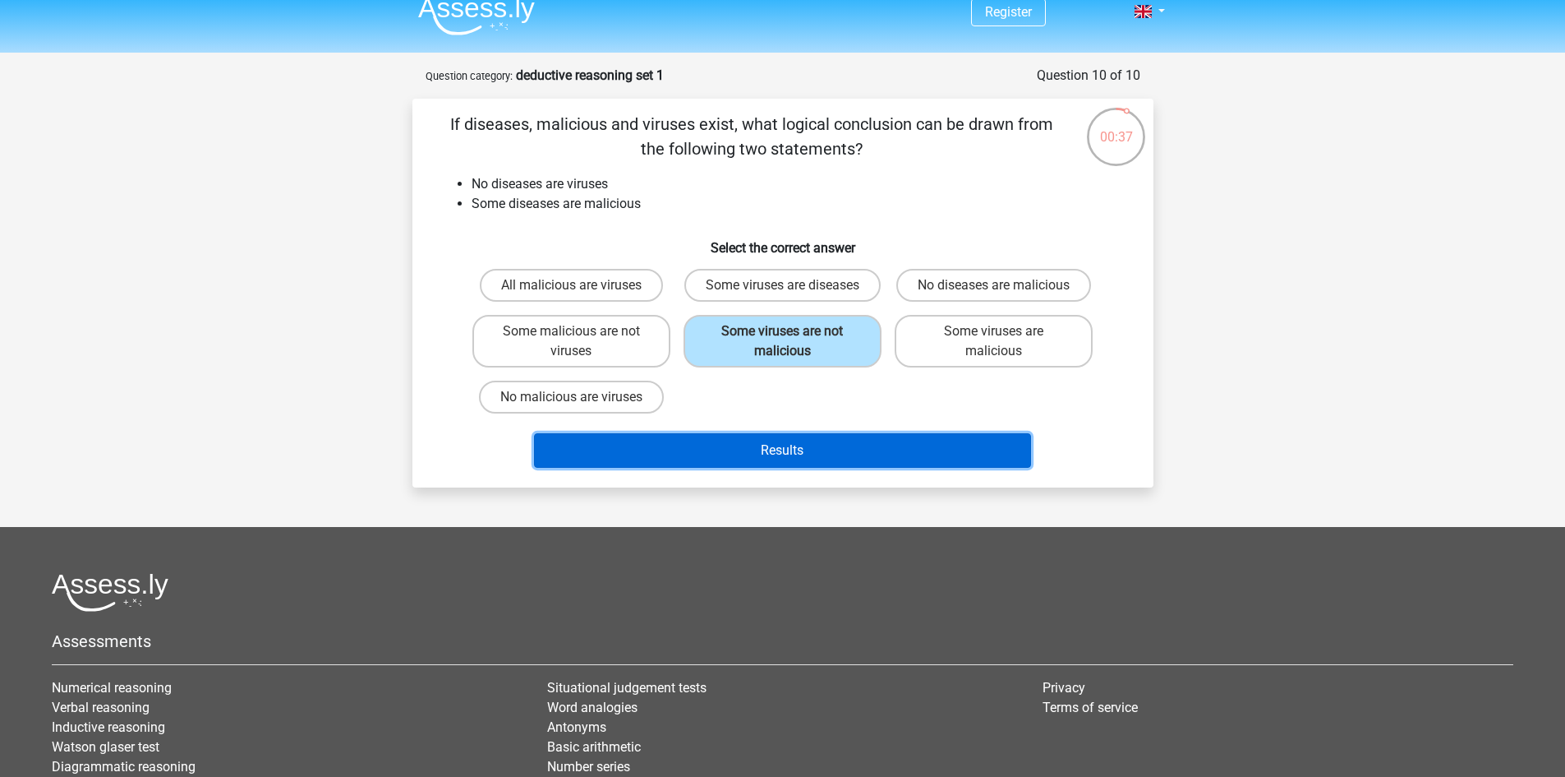
click at [810, 468] on button "Results" at bounding box center [782, 450] width 497 height 35
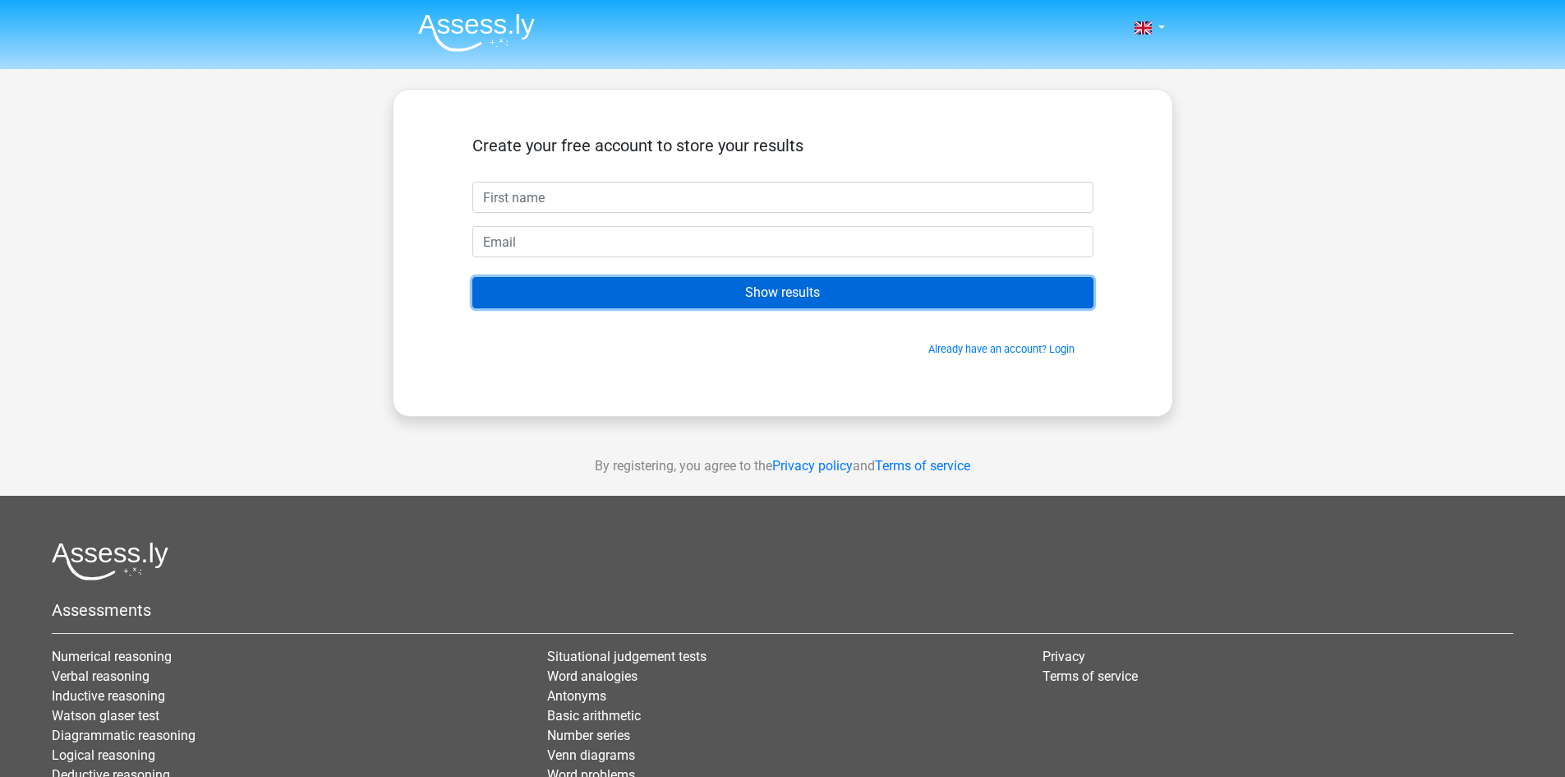
click at [807, 288] on input "Show results" at bounding box center [783, 292] width 621 height 31
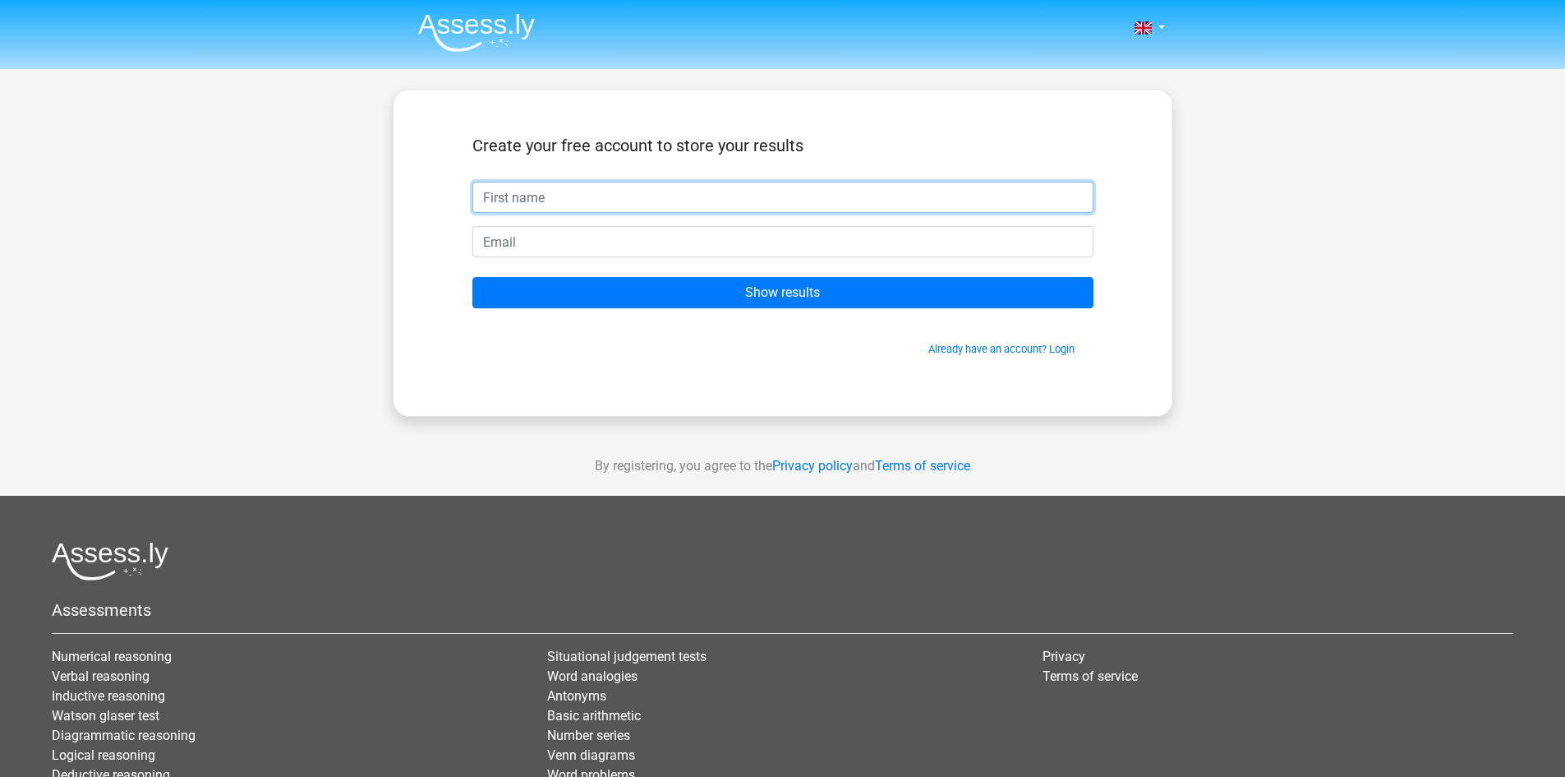
click at [530, 200] on input "text" at bounding box center [783, 197] width 621 height 31
type input "C"
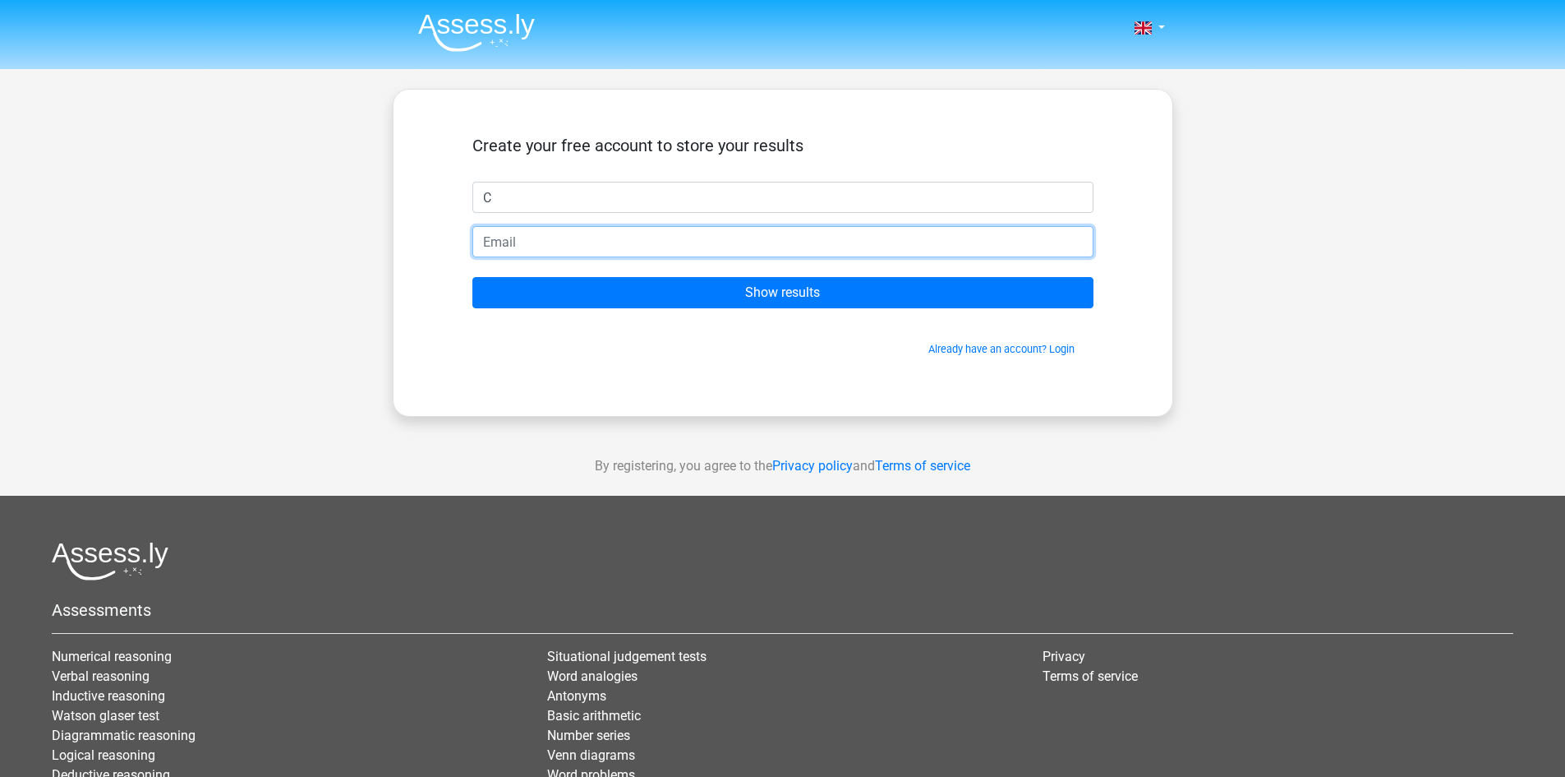
click at [541, 242] on input "email" at bounding box center [783, 241] width 621 height 31
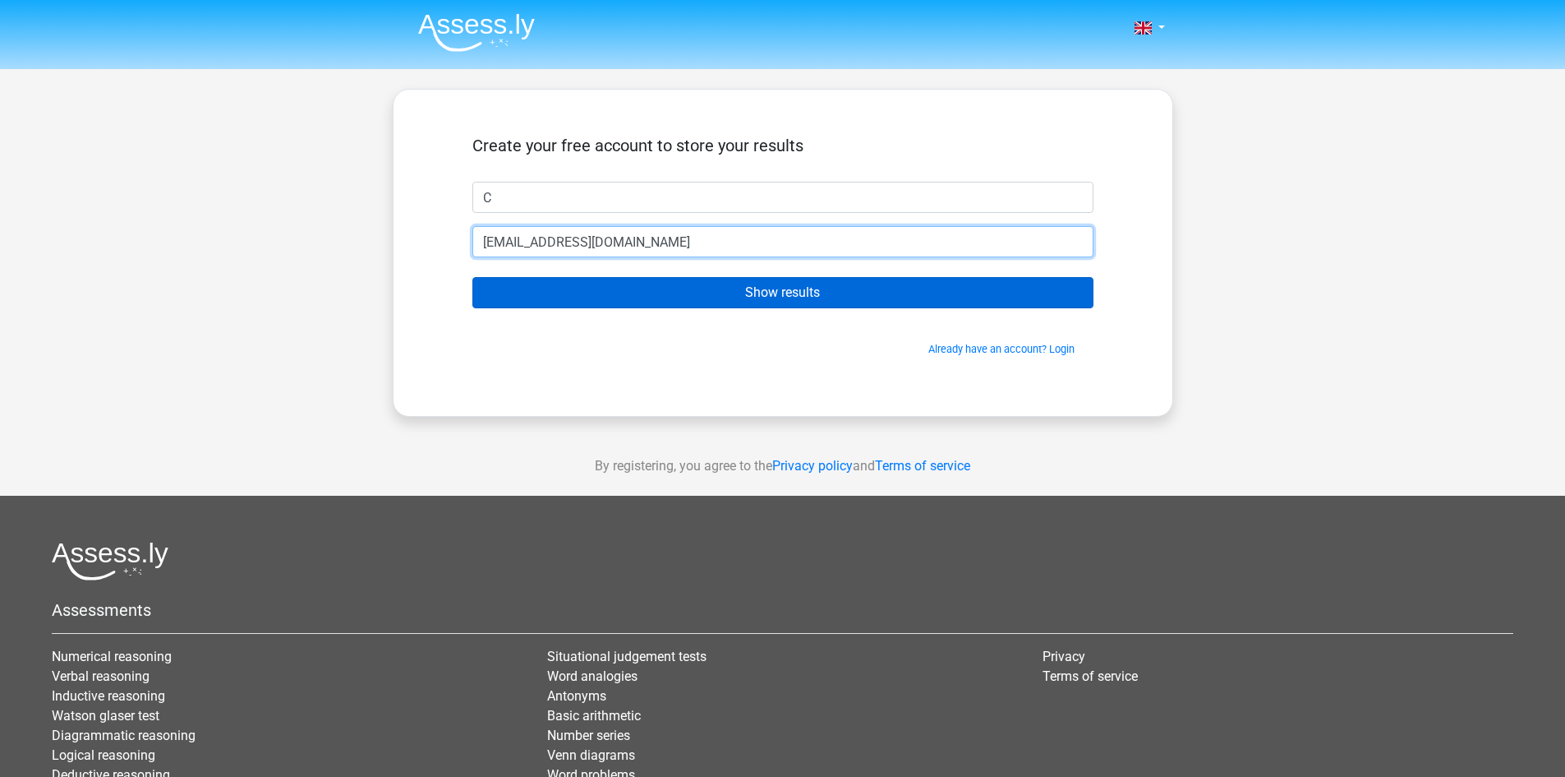
type input "[EMAIL_ADDRESS][DOMAIN_NAME]"
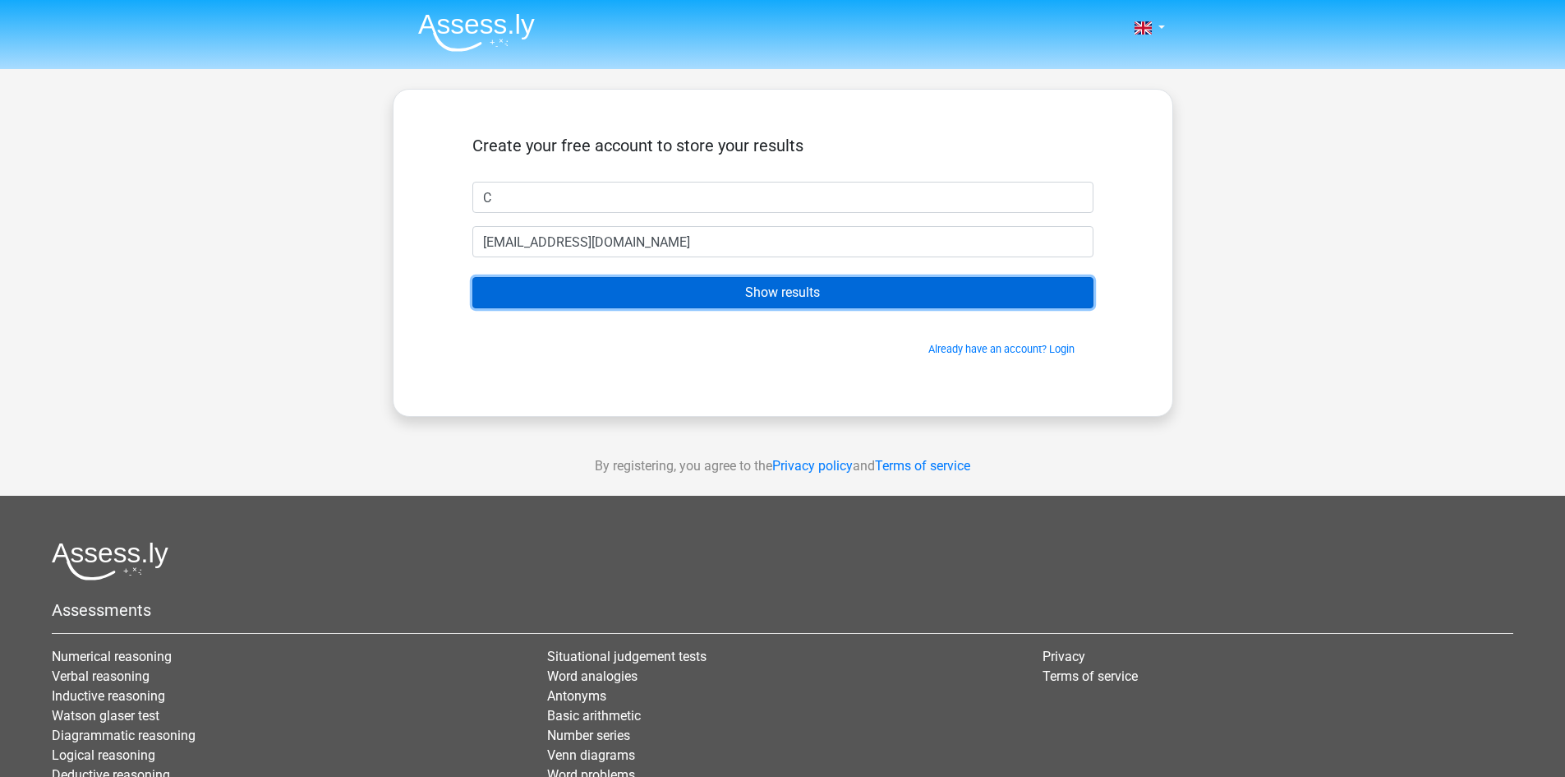
click at [789, 298] on input "Show results" at bounding box center [783, 292] width 621 height 31
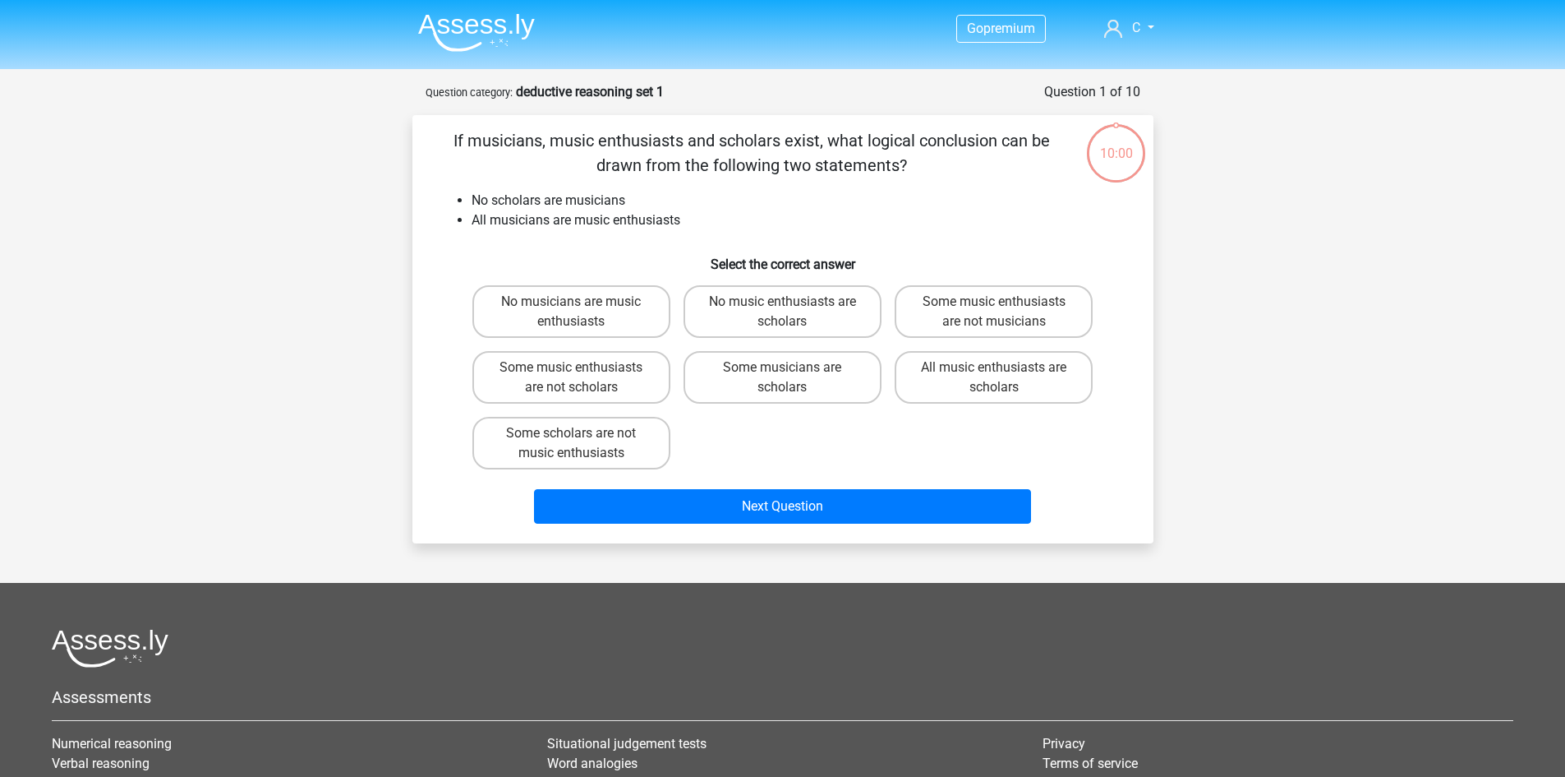
scroll to position [16, 0]
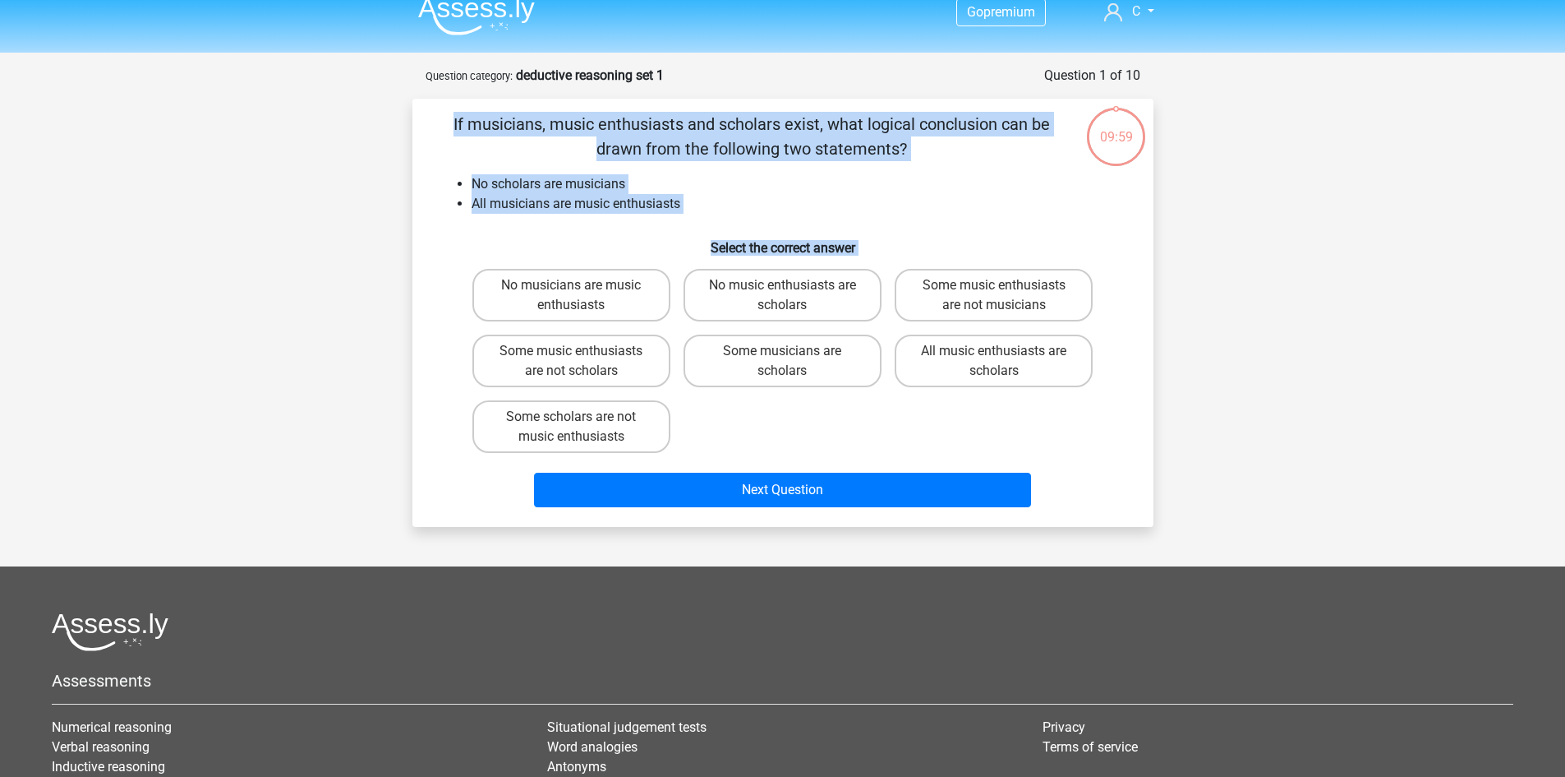
drag, startPoint x: 1565, startPoint y: 259, endPoint x: 1297, endPoint y: 93, distance: 315.2
click at [1565, 66] on html "Go premium C [EMAIL_ADDRESS][DOMAIN_NAME]" at bounding box center [782, 492] width 1565 height 1017
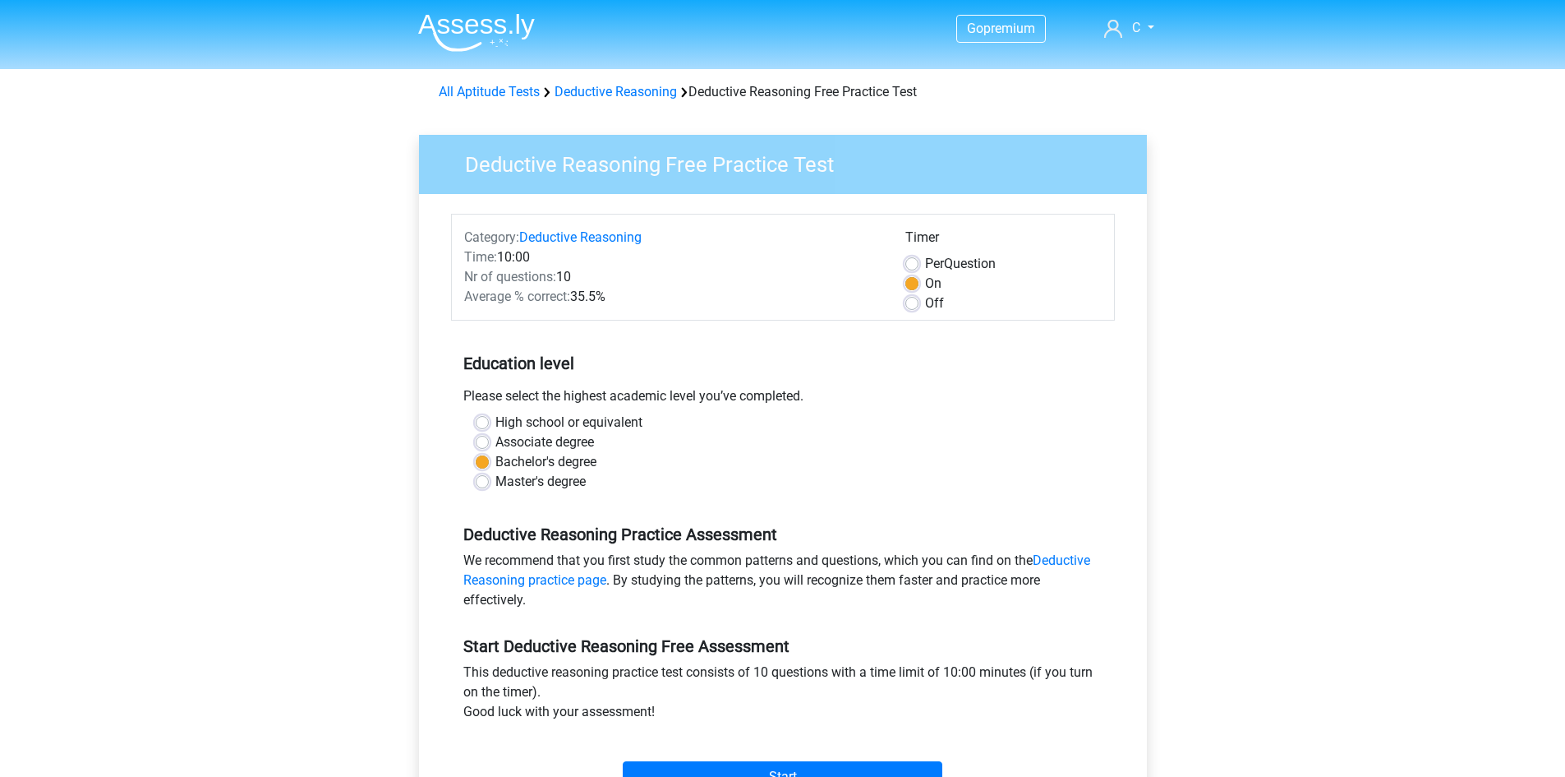
scroll to position [210, 0]
